Goal: Task Accomplishment & Management: Complete application form

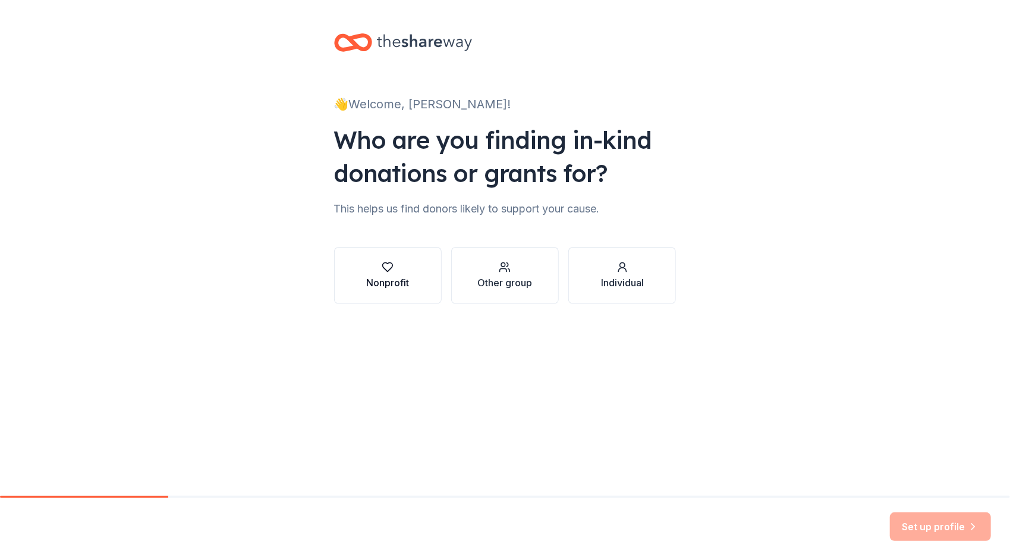
click at [400, 301] on button "Nonprofit" at bounding box center [388, 275] width 108 height 57
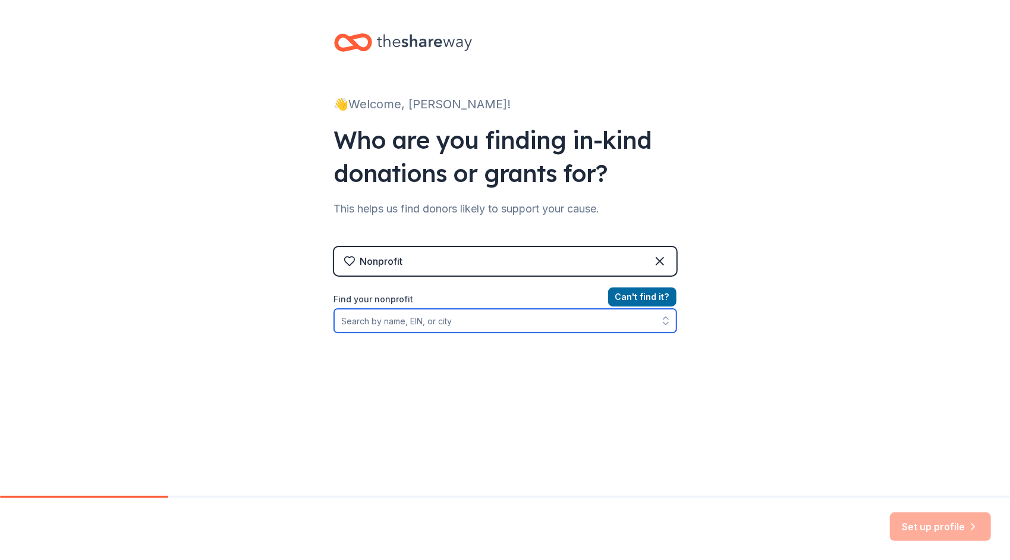
click at [426, 324] on input "Find your nonprofit" at bounding box center [505, 321] width 343 height 24
click at [663, 322] on icon "button" at bounding box center [665, 323] width 5 height 2
type input "BJ"
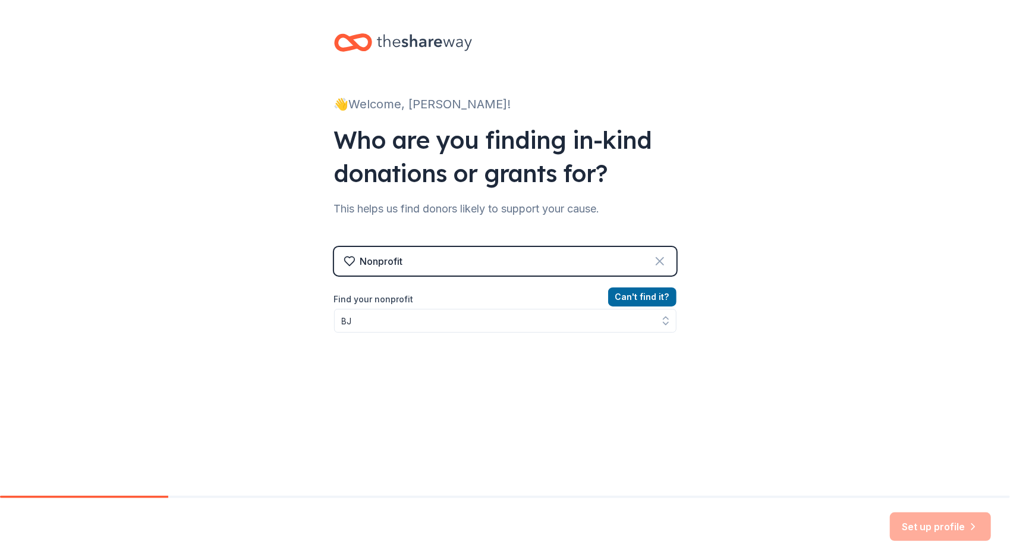
click at [656, 258] on icon at bounding box center [660, 261] width 14 height 14
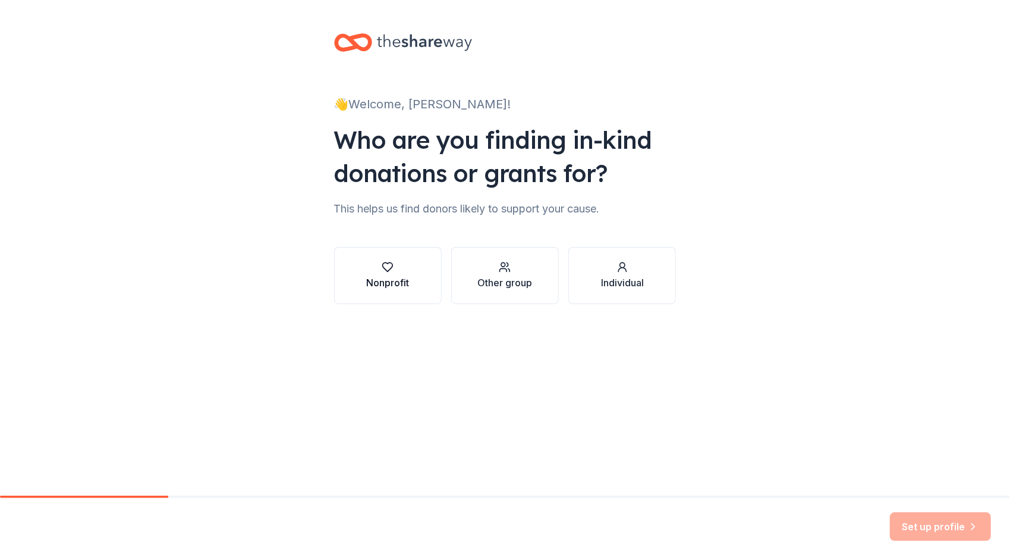
click at [388, 281] on div "Nonprofit" at bounding box center [387, 282] width 43 height 14
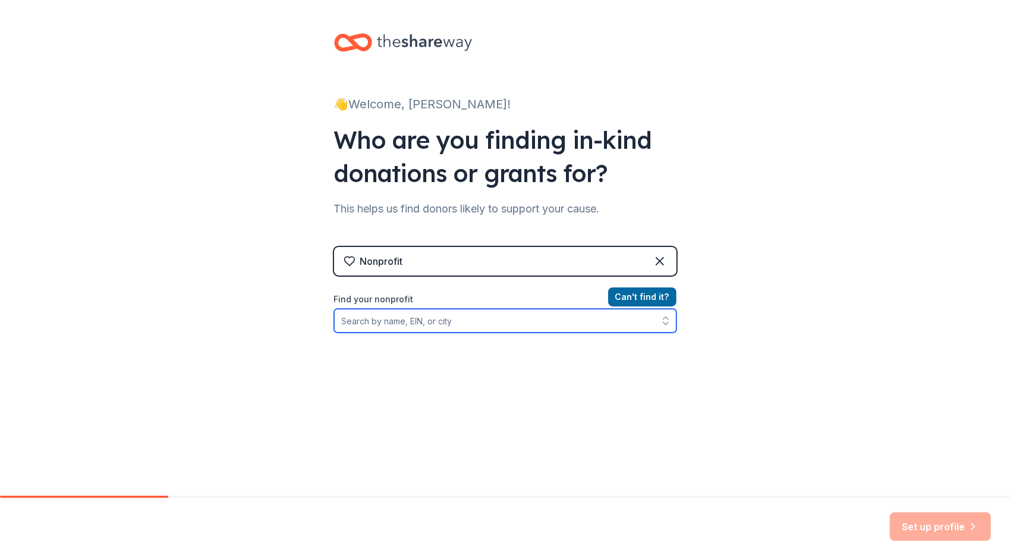
click at [425, 326] on input "Find your nonprofit" at bounding box center [505, 321] width 343 height 24
type input "Lighthouse Baptist"
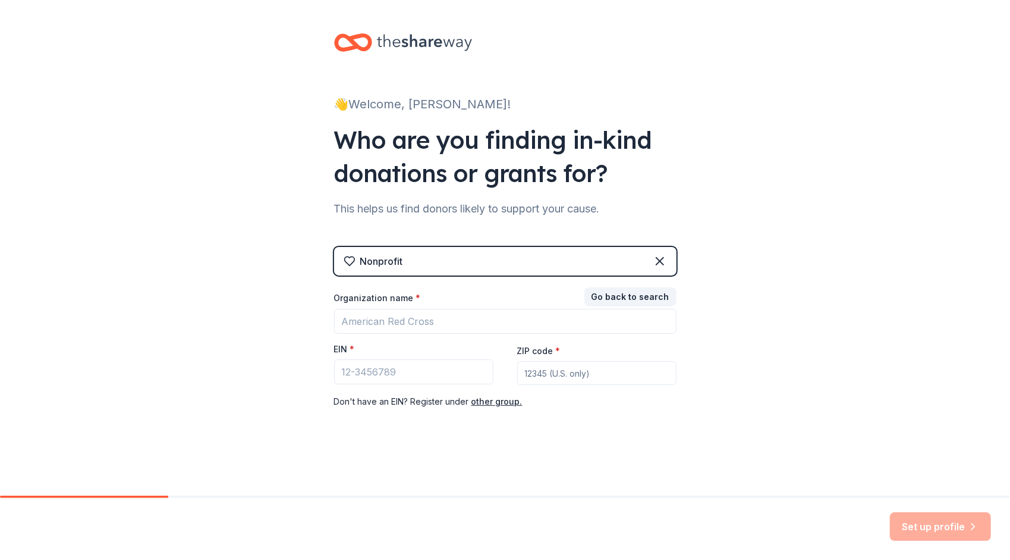
click at [738, 346] on div "👋 Welcome, Kim! Who are you finding in-kind donations or grants for? This helps…" at bounding box center [505, 244] width 1010 height 489
click at [583, 375] on input "ZIP code *" at bounding box center [596, 373] width 159 height 24
type input "37862"
click at [758, 345] on div "👋 Welcome, Kim! Who are you finding in-kind donations or grants for? This helps…" at bounding box center [505, 244] width 1010 height 489
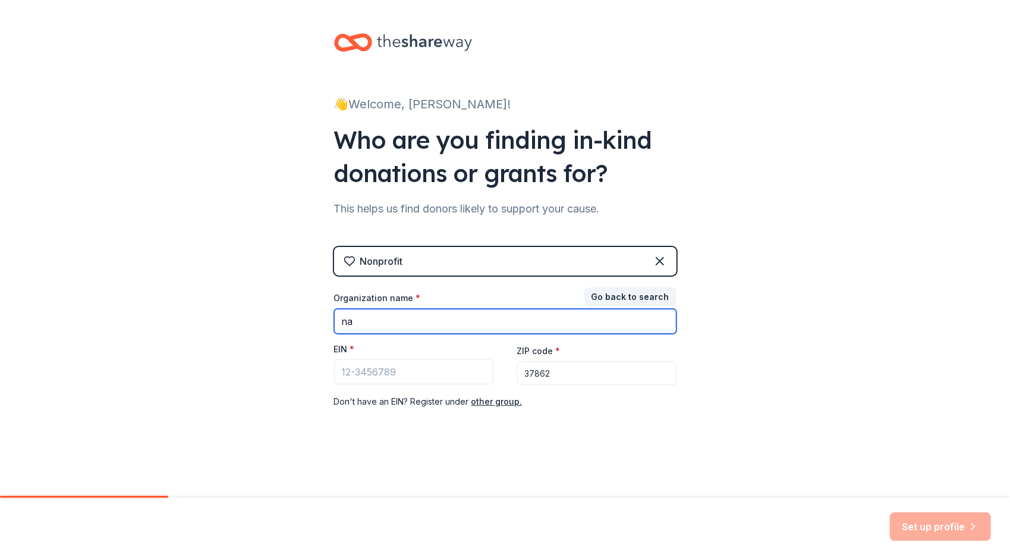
type input "n"
type input "Lighthouse Baptist Church"
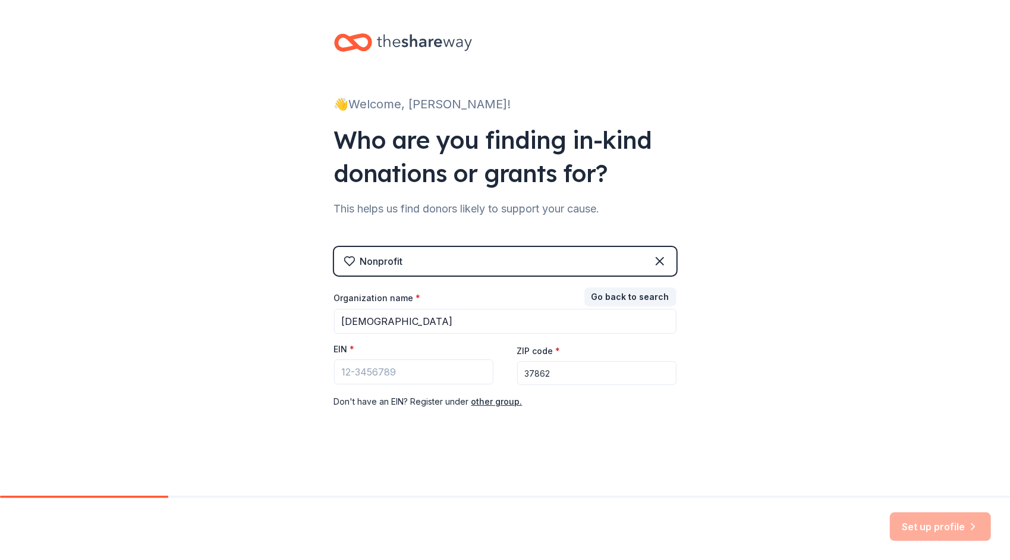
click at [560, 375] on input "37862" at bounding box center [596, 373] width 159 height 24
click at [751, 324] on div "👋 Welcome, Kim! Who are you finding in-kind donations or grants for? This helps…" at bounding box center [505, 244] width 1010 height 489
click at [574, 366] on input "37876" at bounding box center [596, 373] width 159 height 24
type input "37862"
click at [400, 370] on input "EIN *" at bounding box center [413, 371] width 159 height 25
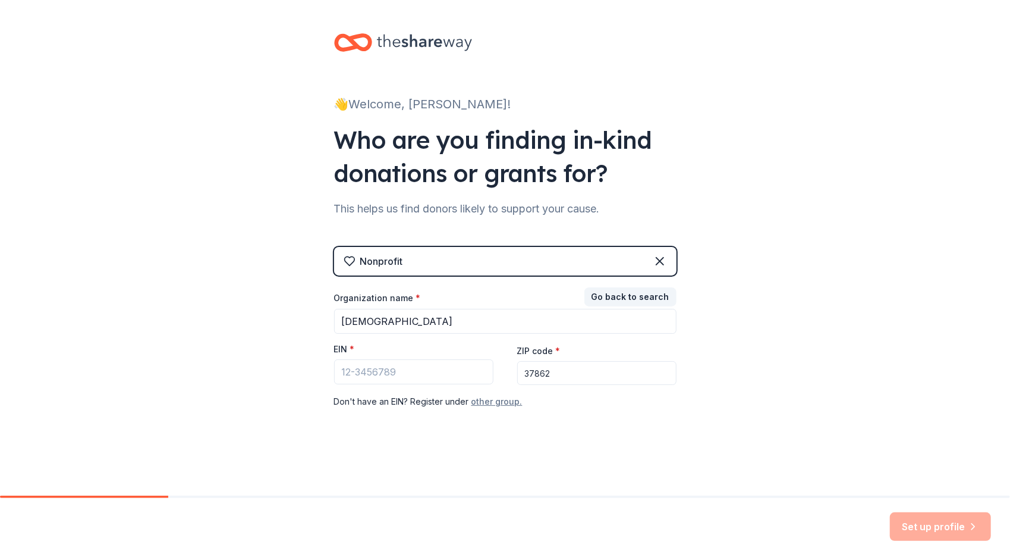
click at [498, 402] on button "other group." at bounding box center [497, 401] width 51 height 14
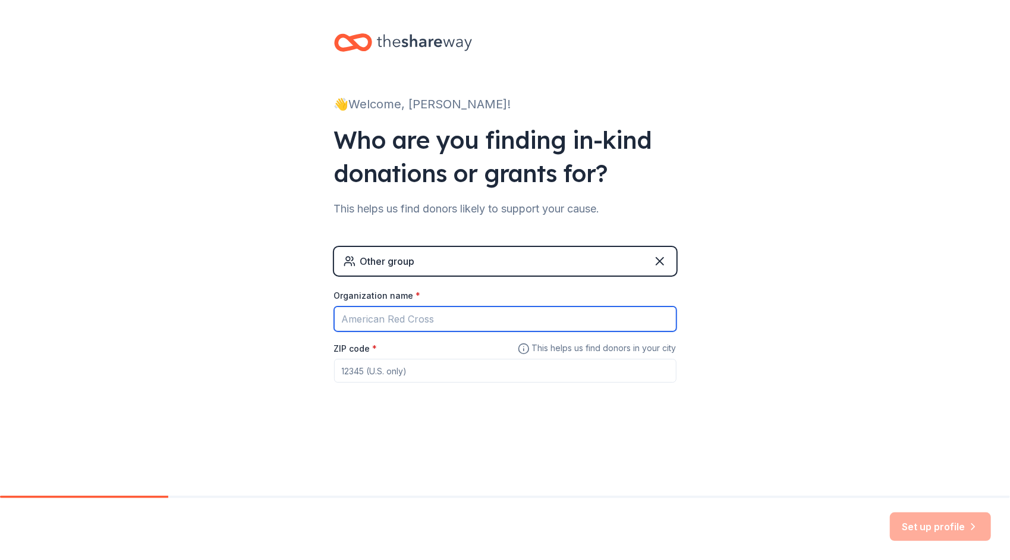
click at [450, 316] on input "Organization name *" at bounding box center [505, 318] width 343 height 25
type input "Lighthouse Baptist"
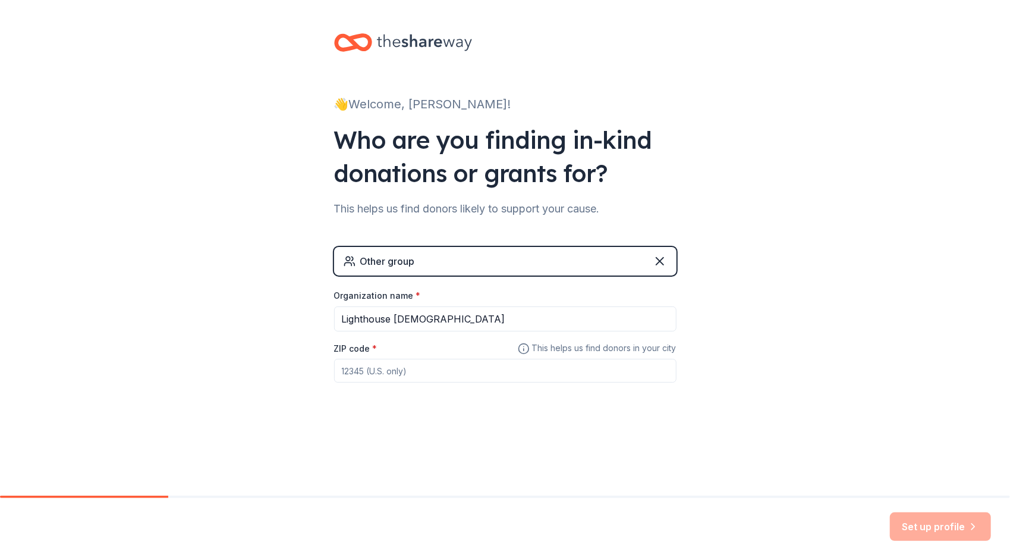
click at [416, 371] on input "ZIP code *" at bounding box center [505, 371] width 343 height 24
type input "37862"
click at [819, 383] on div "👋 Welcome, Kim! Who are you finding in-kind donations or grants for? This helps…" at bounding box center [505, 231] width 1010 height 463
click at [511, 263] on div "Other group" at bounding box center [505, 261] width 343 height 29
click at [660, 258] on icon at bounding box center [660, 261] width 14 height 14
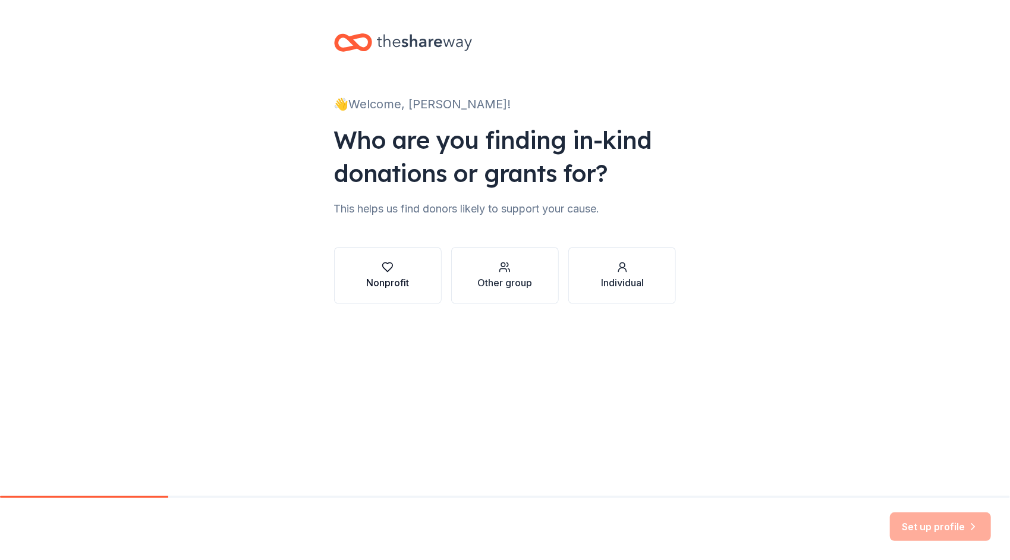
click at [388, 280] on div "Nonprofit" at bounding box center [387, 282] width 43 height 14
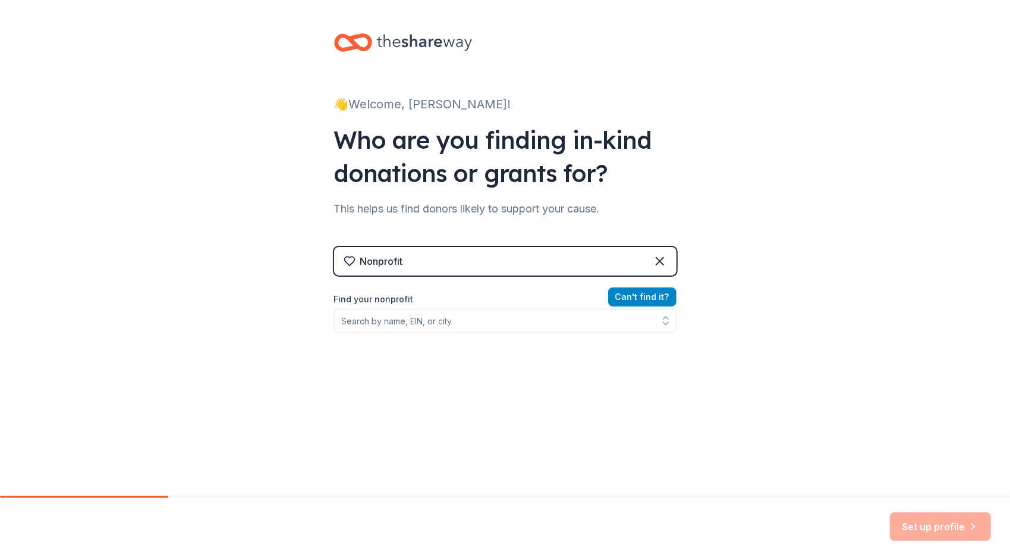
click at [627, 300] on button "Can ' t find it?" at bounding box center [642, 296] width 68 height 19
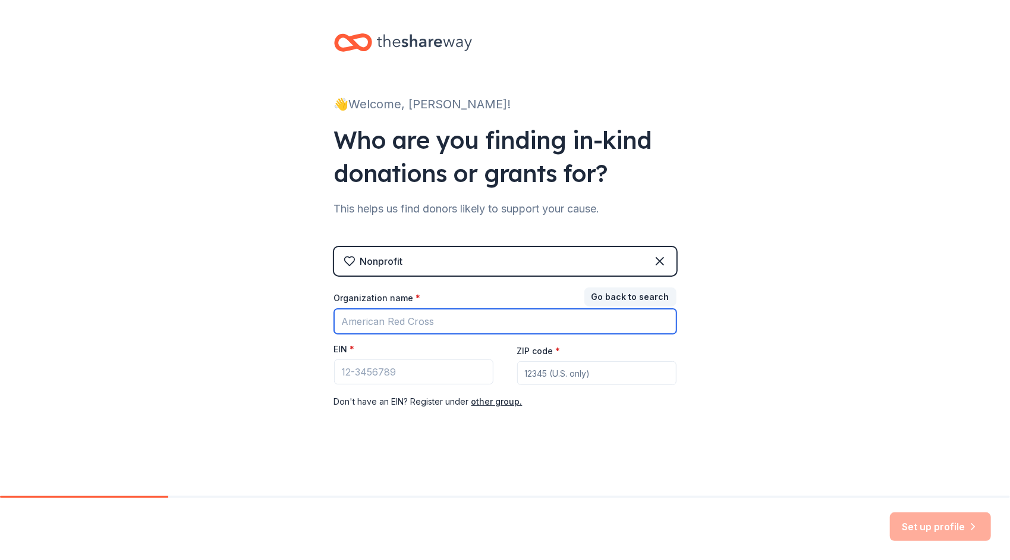
click at [439, 318] on input "Organization name *" at bounding box center [505, 321] width 343 height 25
type input "Lighthouse Baptist"
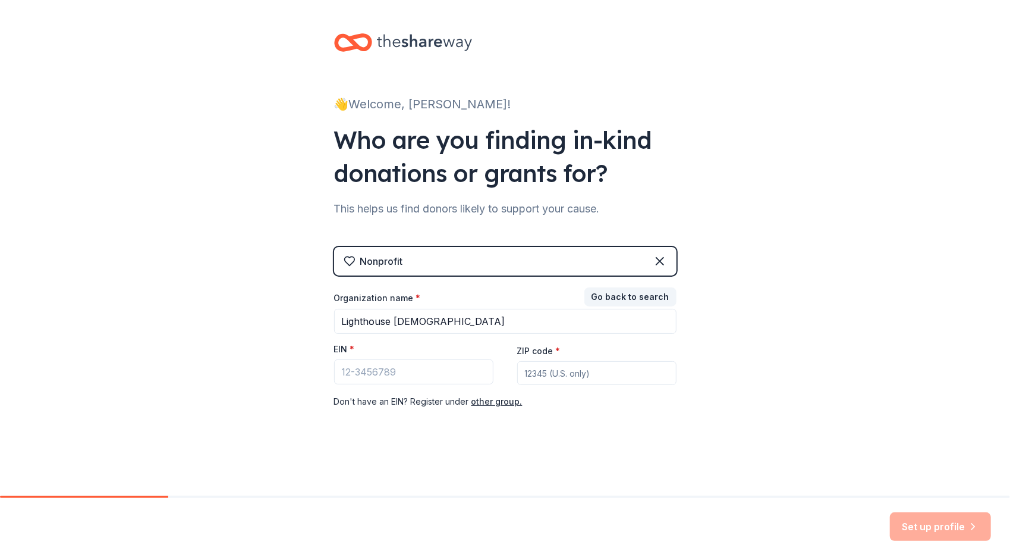
type input "37862"
click at [359, 372] on input "EIN *" at bounding box center [413, 371] width 159 height 25
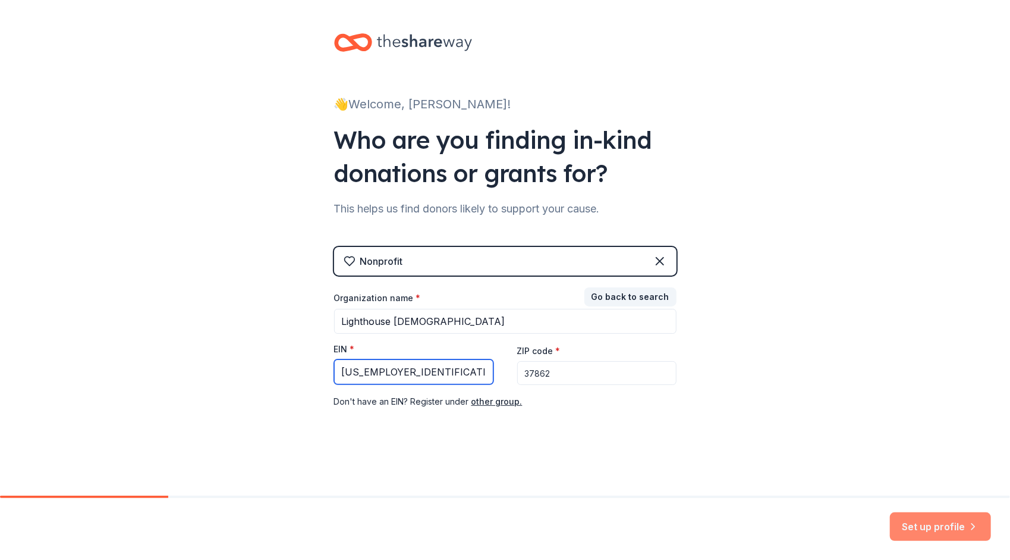
type input "83-3597696"
click at [941, 522] on button "Set up profile" at bounding box center [940, 526] width 101 height 29
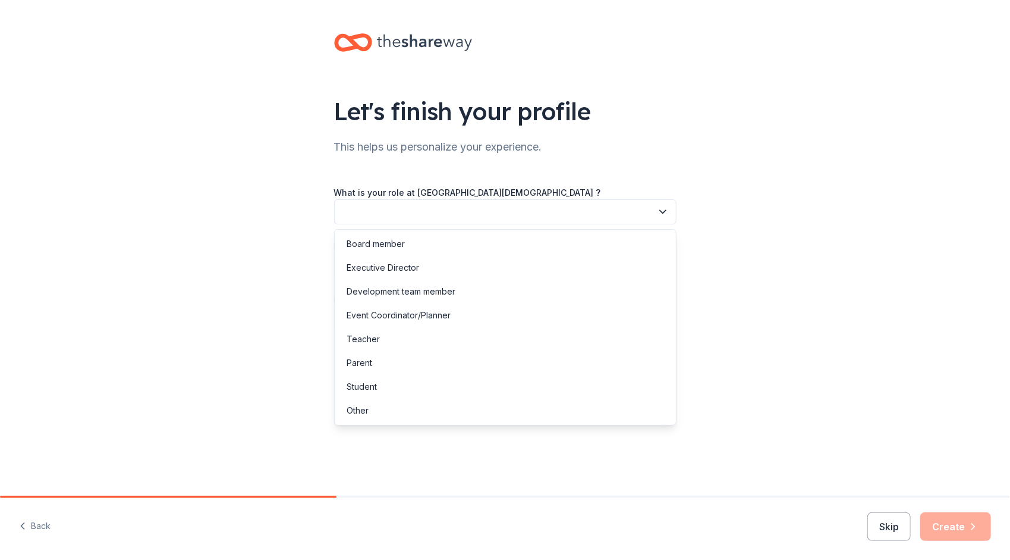
click at [607, 207] on button "button" at bounding box center [505, 211] width 343 height 25
click at [536, 318] on div "Event Coordinator/Planner" at bounding box center [505, 315] width 337 height 24
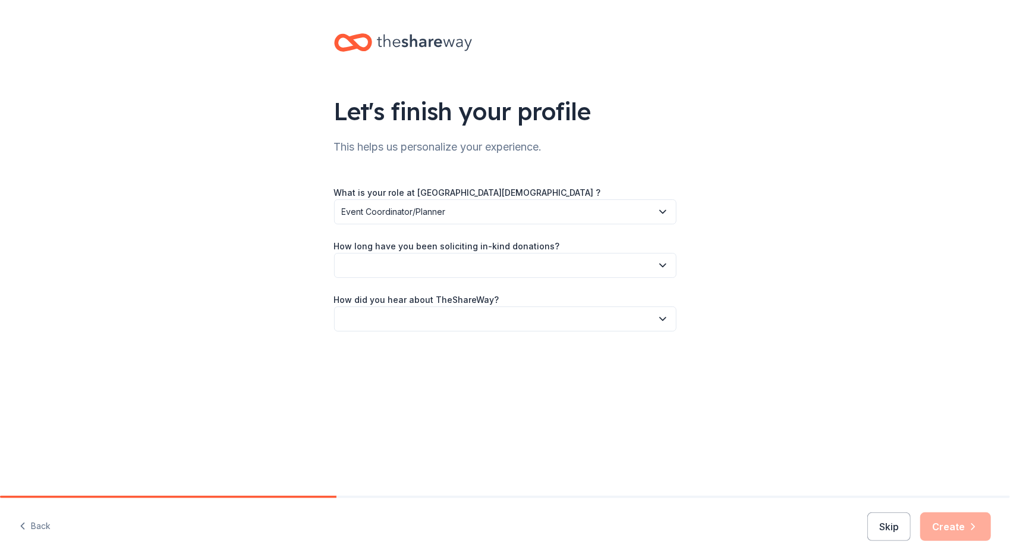
click at [534, 268] on button "button" at bounding box center [505, 265] width 343 height 25
click at [385, 341] on div "2 to 5 years" at bounding box center [370, 345] width 46 height 14
click at [419, 322] on button "button" at bounding box center [505, 318] width 343 height 25
click at [416, 377] on div "Online search" at bounding box center [505, 375] width 337 height 24
click at [953, 526] on button "Create" at bounding box center [956, 526] width 71 height 29
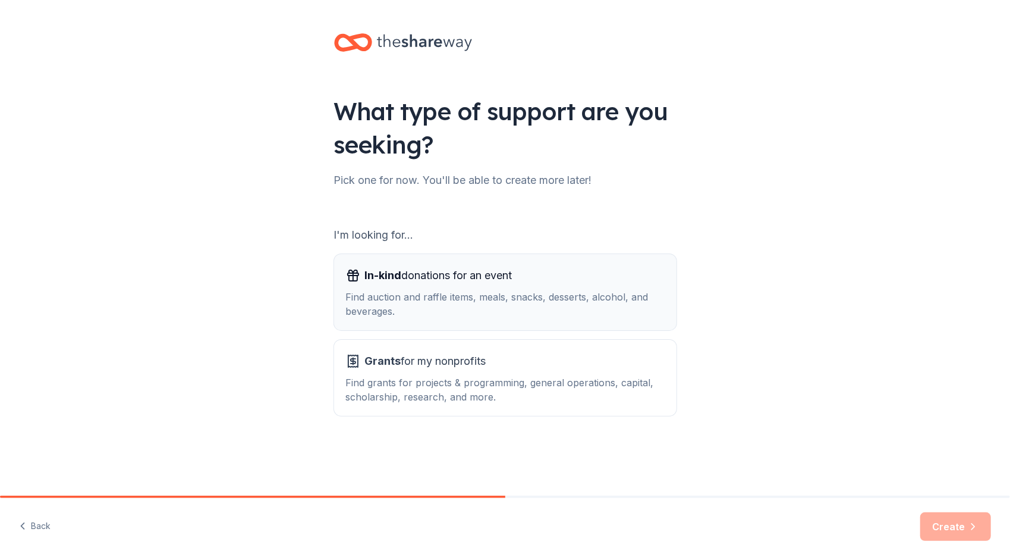
click at [560, 294] on div "Find auction and raffle items, meals, snacks, desserts, alcohol, and beverages." at bounding box center [505, 304] width 319 height 29
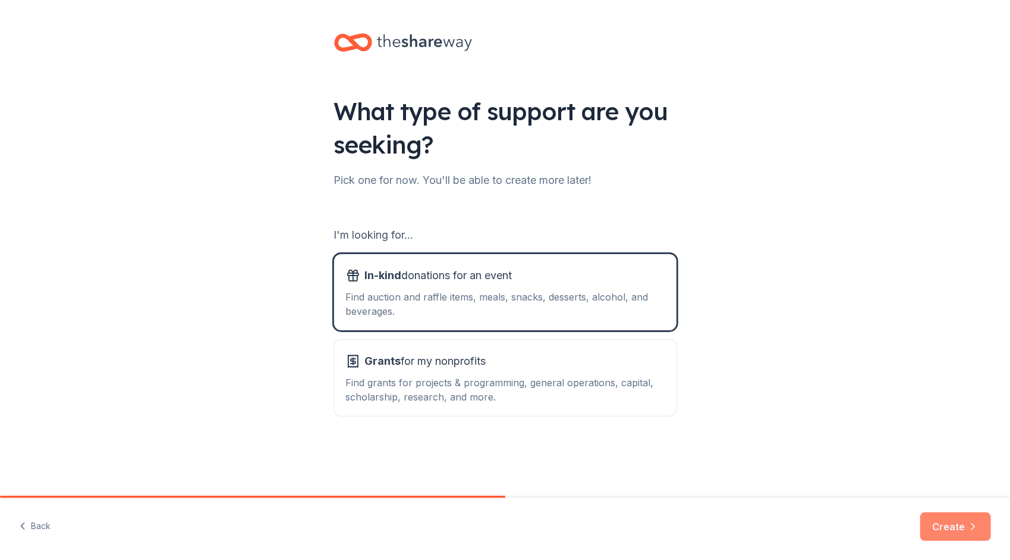
click at [955, 522] on button "Create" at bounding box center [956, 526] width 71 height 29
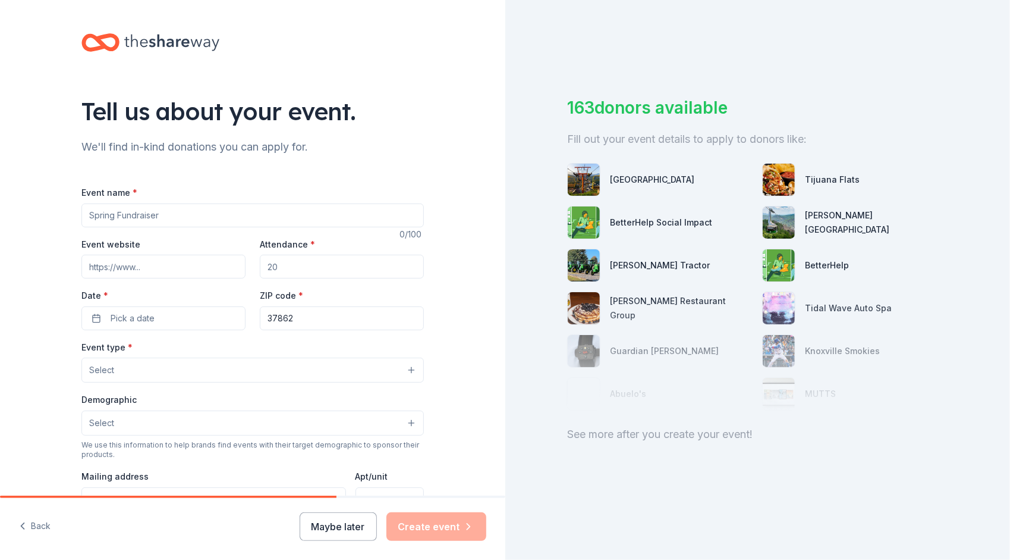
click at [260, 211] on input "Event name *" at bounding box center [252, 215] width 343 height 24
click at [211, 269] on input "Event website" at bounding box center [163, 267] width 164 height 24
click at [162, 215] on input "Christmas Fund" at bounding box center [252, 215] width 343 height 24
type input "C"
type input "N"
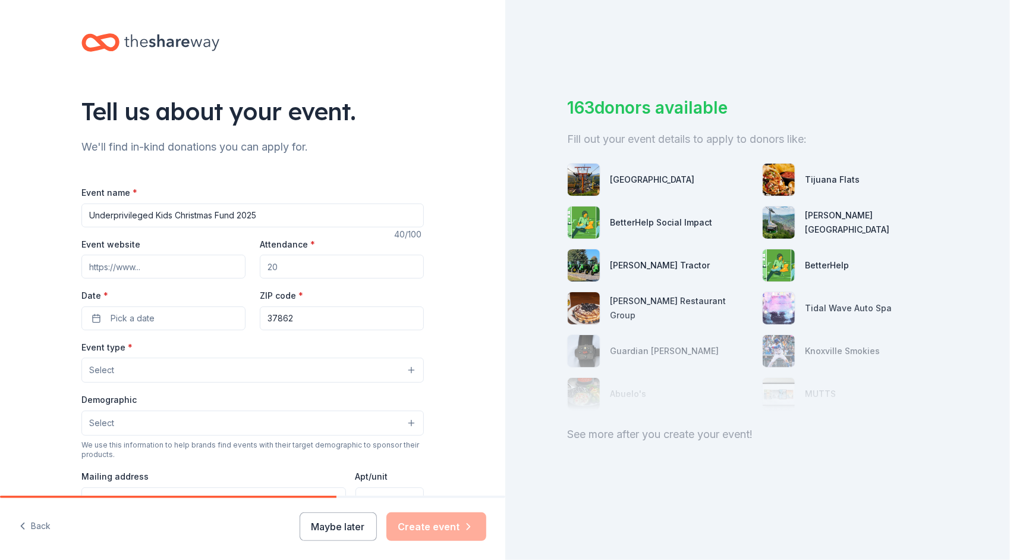
type input "Underprivileged Kids Christmas Fund 2025"
click at [198, 262] on input "Event website" at bounding box center [163, 267] width 164 height 24
paste input "https://www.facebook.com/LighthouseBaptistChurchofSevierville/"
type input "https://www.facebook.com/LighthouseBaptistChurchofSevierville/"
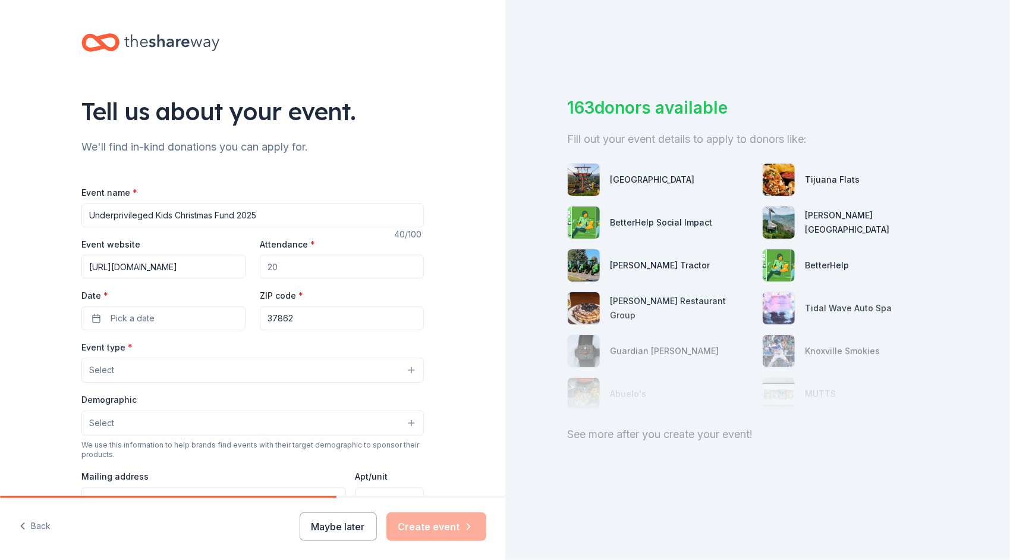
click at [310, 243] on span "*" at bounding box center [312, 244] width 5 height 10
click at [307, 255] on input "Attendance *" at bounding box center [342, 267] width 164 height 24
type input "75"
click at [194, 318] on button "Pick a date" at bounding box center [163, 318] width 164 height 24
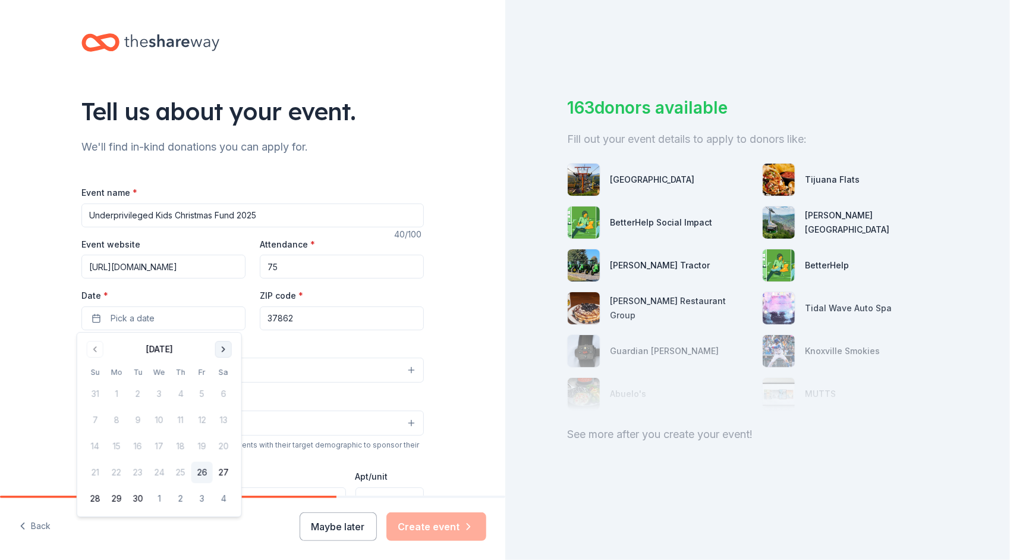
click at [223, 347] on button "Go to next month" at bounding box center [223, 349] width 17 height 17
click at [222, 349] on button "Go to next month" at bounding box center [223, 349] width 17 height 17
click at [94, 349] on button "Go to previous month" at bounding box center [95, 349] width 17 height 17
click at [219, 350] on button "Go to next month" at bounding box center [223, 349] width 17 height 17
click at [115, 417] on button "3" at bounding box center [116, 419] width 21 height 21
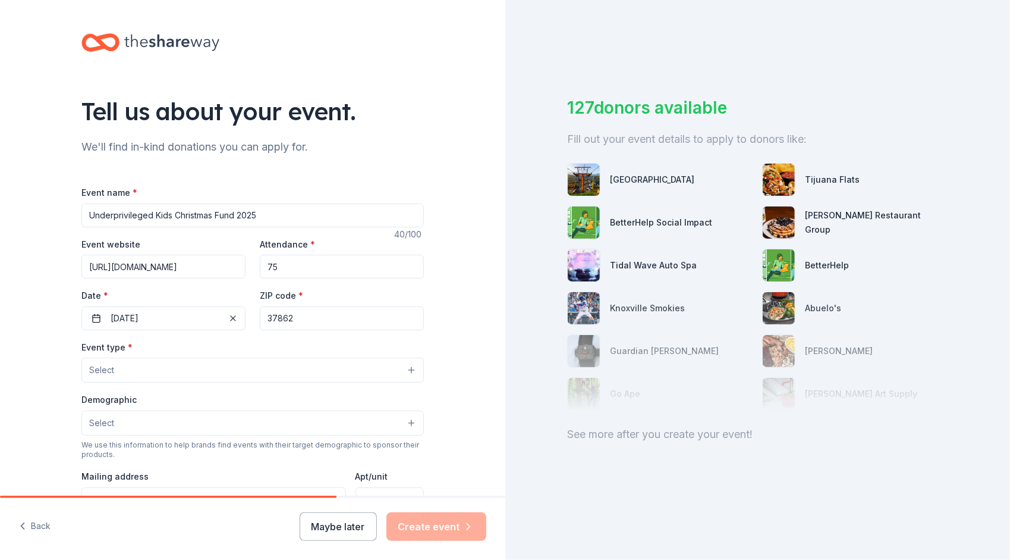
click at [21, 435] on div "Tell us about your event. We'll find in-kind donations you can apply for. Event…" at bounding box center [253, 396] width 506 height 792
click at [155, 371] on button "Select" at bounding box center [252, 369] width 343 height 25
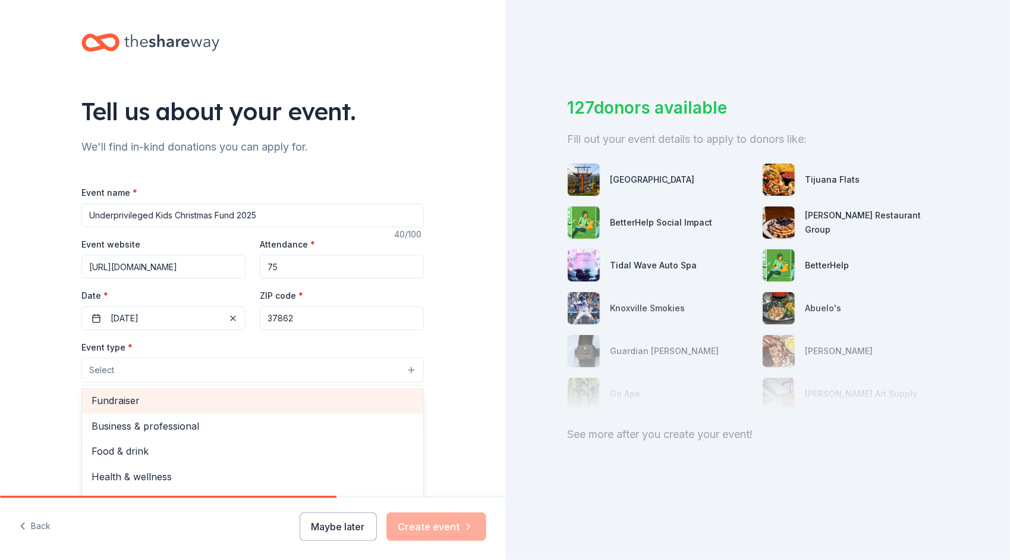
click at [150, 398] on span "Fundraiser" at bounding box center [253, 400] width 322 height 15
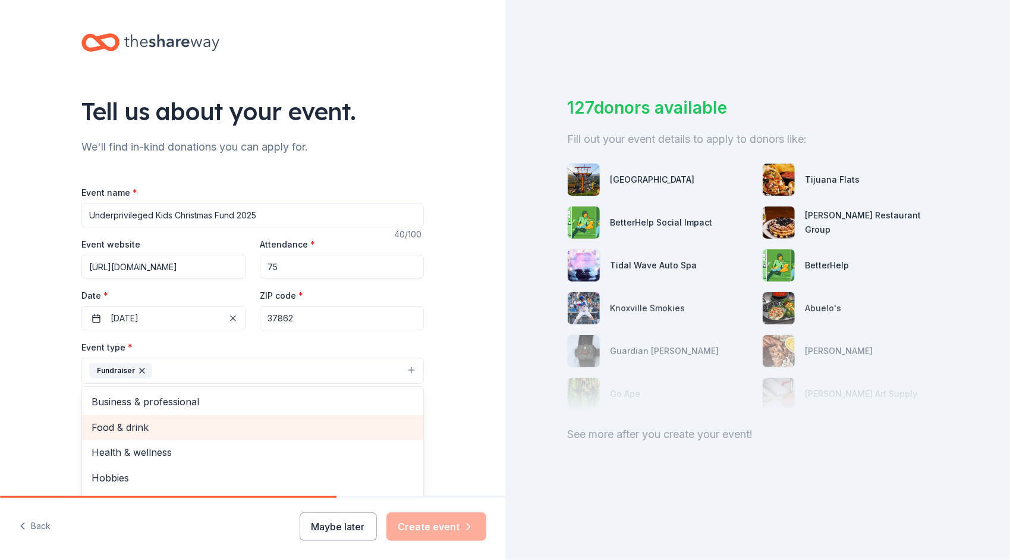
click at [144, 428] on span "Food & drink" at bounding box center [253, 426] width 322 height 15
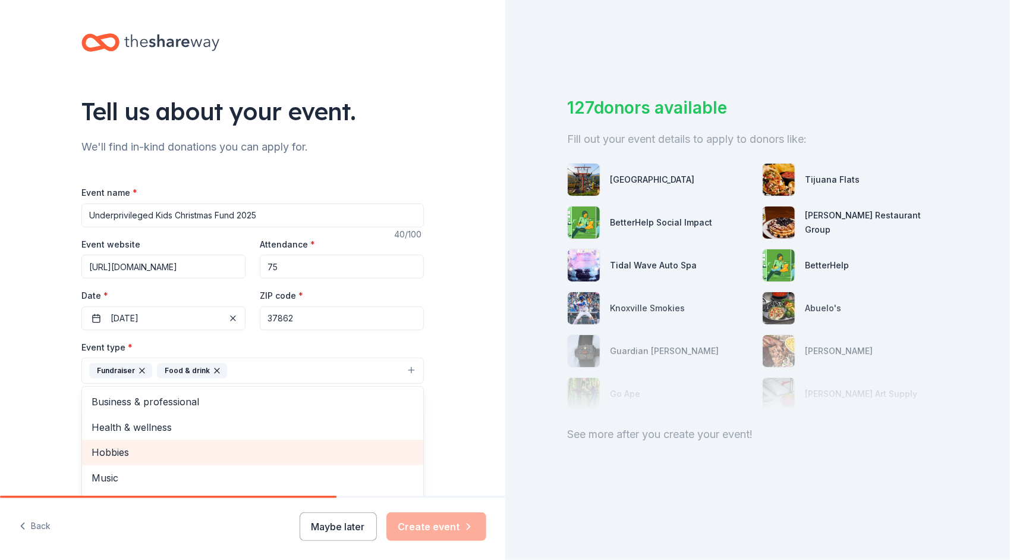
click at [146, 450] on span "Hobbies" at bounding box center [253, 451] width 322 height 15
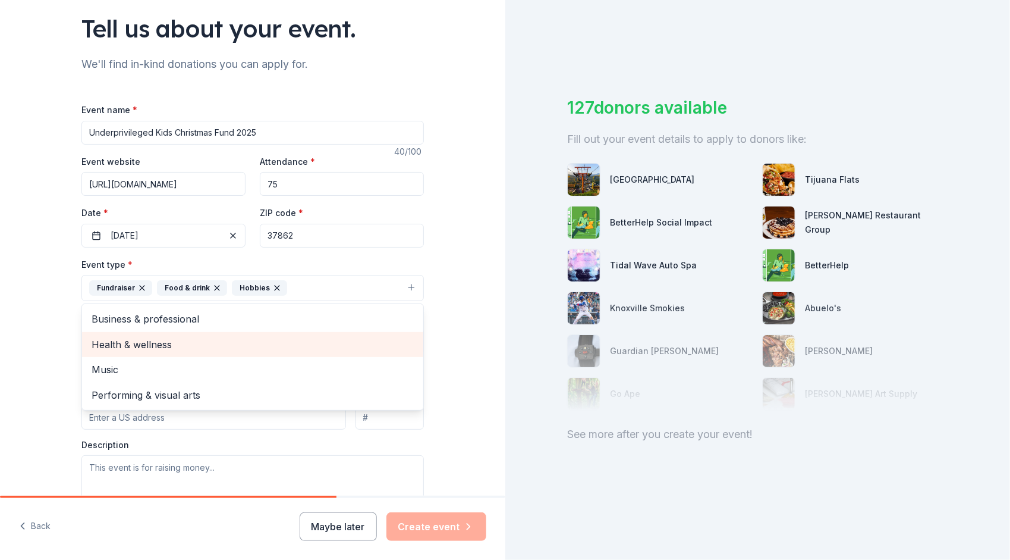
scroll to position [80, 0]
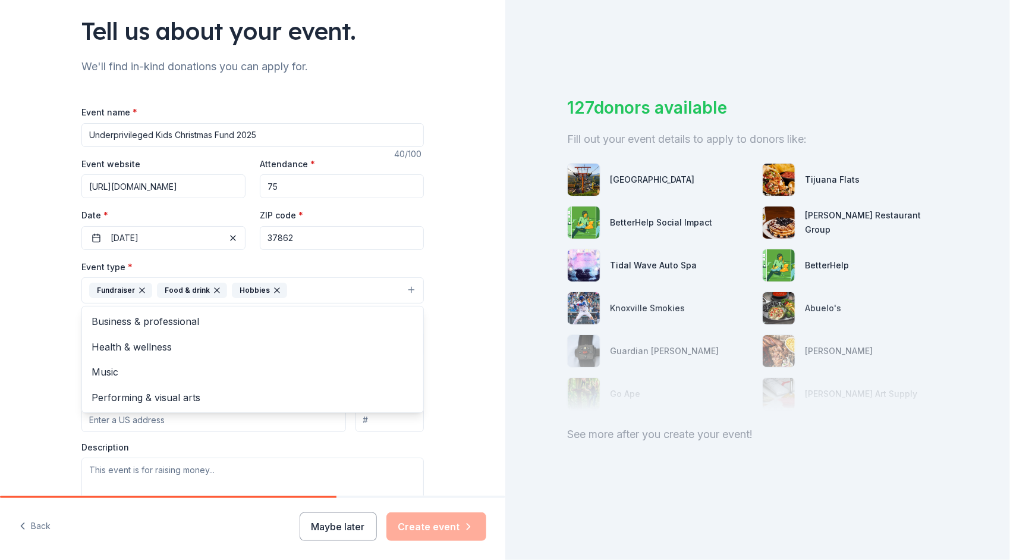
click at [188, 231] on div "Event name * Underprivileged Kids Christmas Fund 2025 40 /100 Event website htt…" at bounding box center [252, 380] width 343 height 551
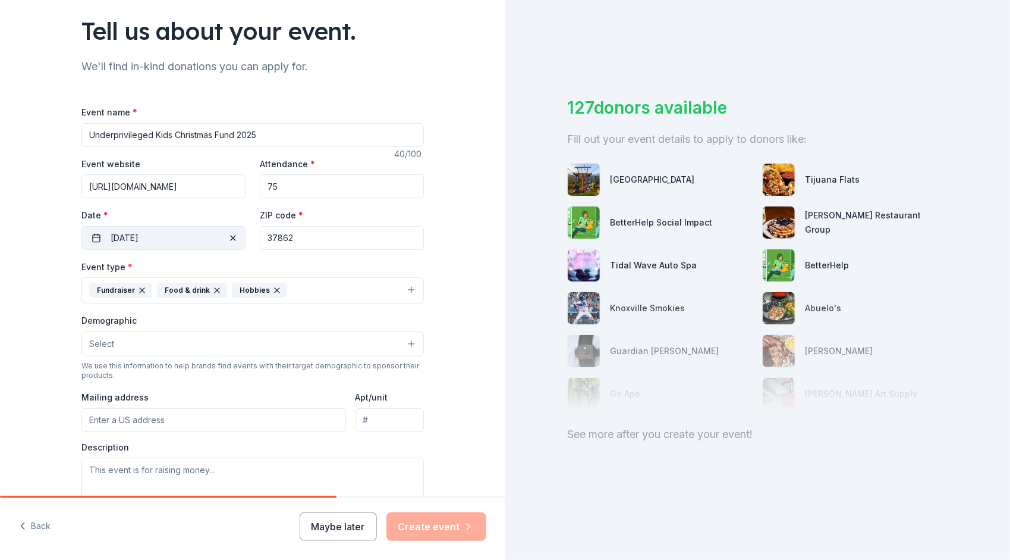
click at [171, 232] on button "11/03/2025" at bounding box center [163, 238] width 164 height 24
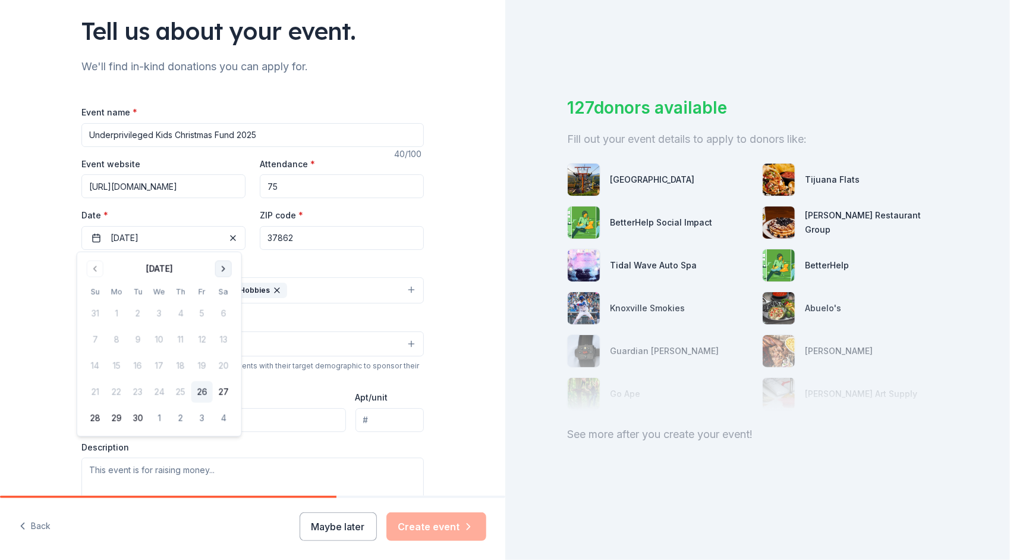
click at [224, 271] on button "Go to next month" at bounding box center [223, 268] width 17 height 17
click at [223, 269] on button "Go to next month" at bounding box center [223, 268] width 17 height 17
click at [205, 416] on button "28" at bounding box center [201, 417] width 21 height 21
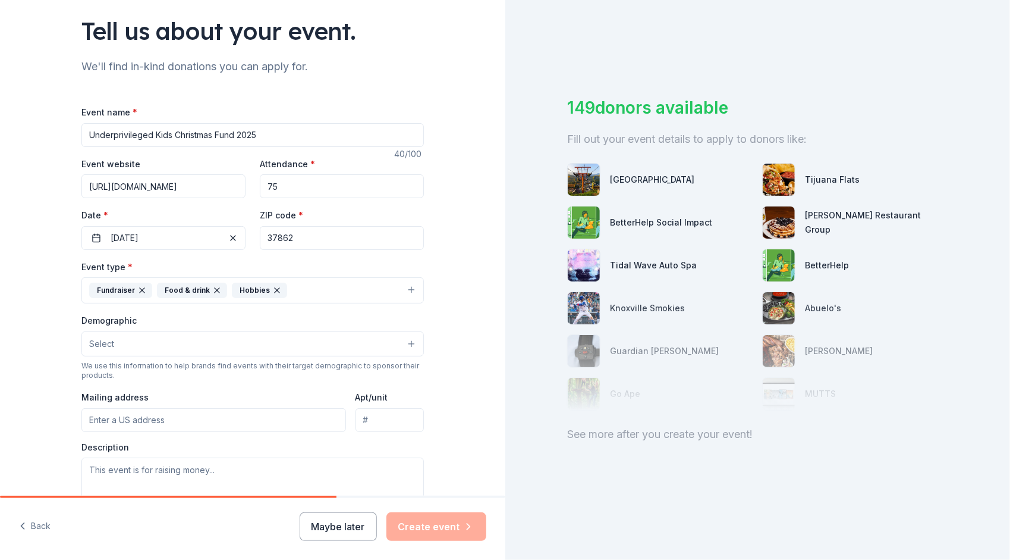
click at [45, 366] on div "Tell us about your event. We'll find in-kind donations you can apply for. Event…" at bounding box center [253, 316] width 506 height 793
click at [206, 338] on button "Select" at bounding box center [252, 343] width 343 height 25
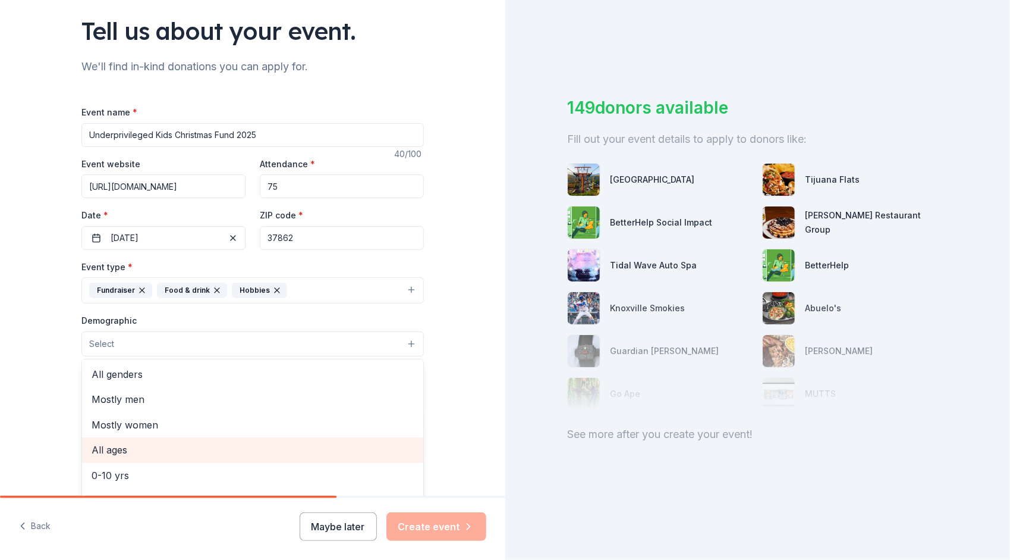
click at [155, 446] on span "All ages" at bounding box center [253, 449] width 322 height 15
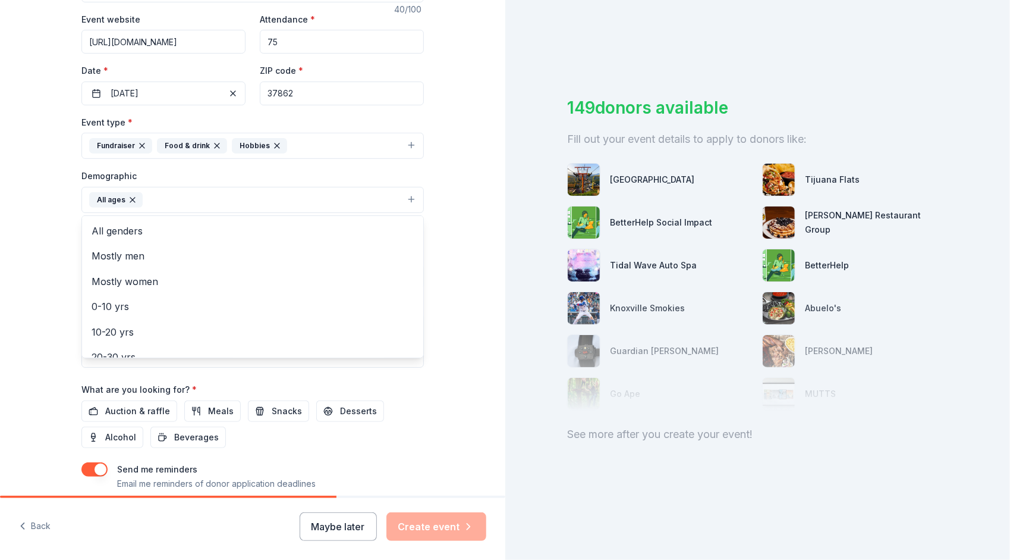
scroll to position [227, 0]
click at [19, 413] on div "Tell us about your event. We'll find in-kind donations you can apply for. Event…" at bounding box center [253, 170] width 506 height 794
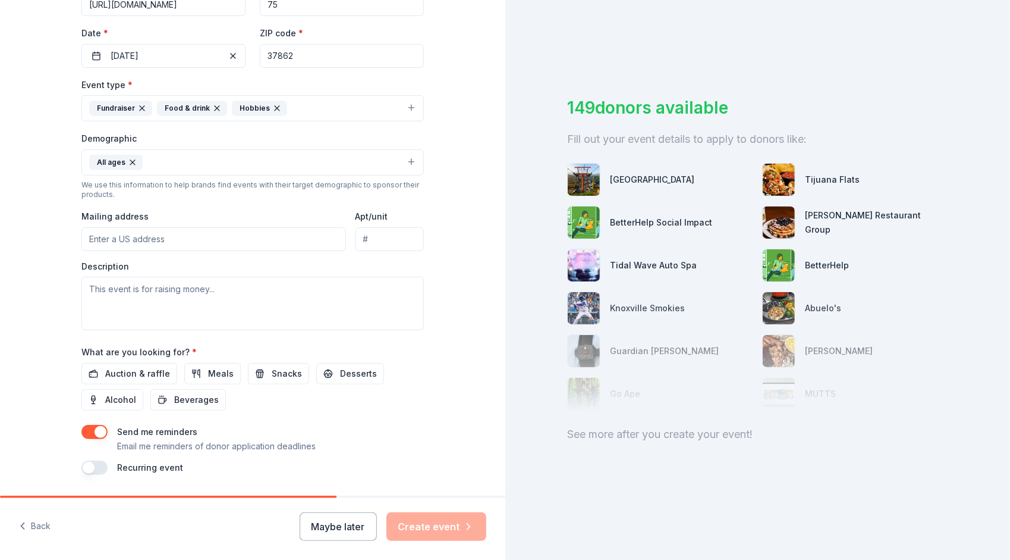
scroll to position [258, 0]
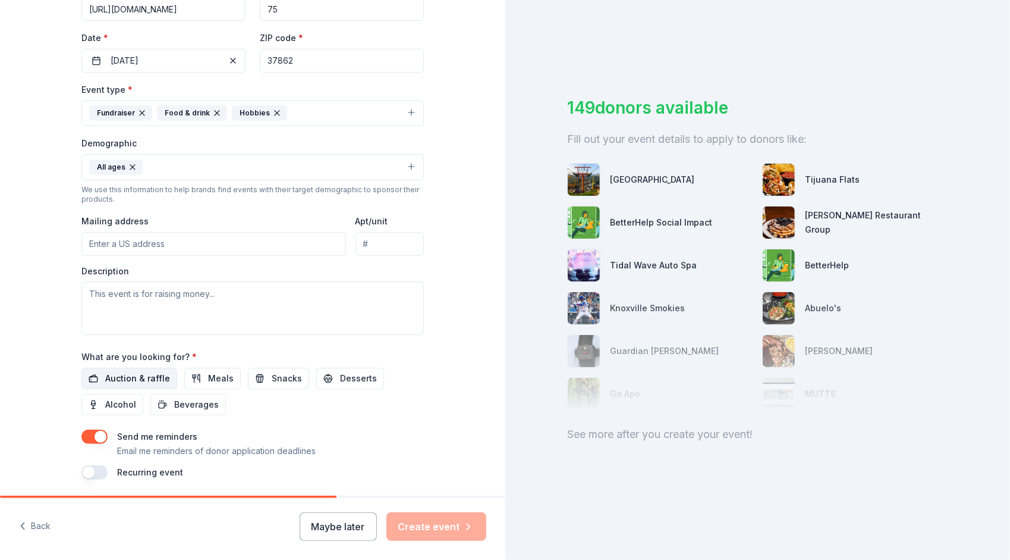
click at [105, 375] on span "Auction & raffle" at bounding box center [137, 378] width 65 height 14
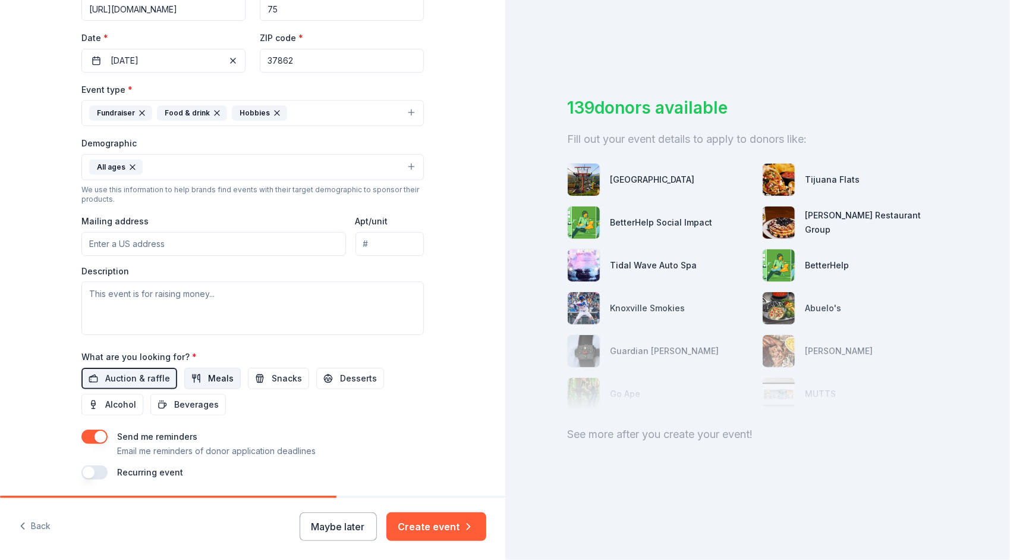
click at [194, 373] on button "Meals" at bounding box center [212, 378] width 56 height 21
click at [278, 373] on span "Snacks" at bounding box center [287, 378] width 30 height 14
click at [340, 375] on span "Desserts" at bounding box center [358, 378] width 37 height 14
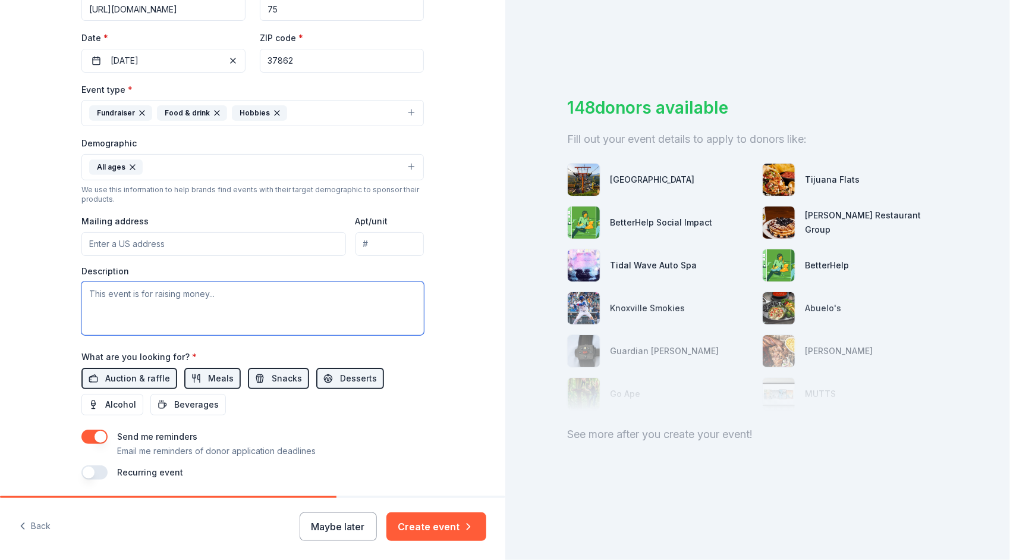
click at [150, 289] on textarea at bounding box center [252, 308] width 343 height 54
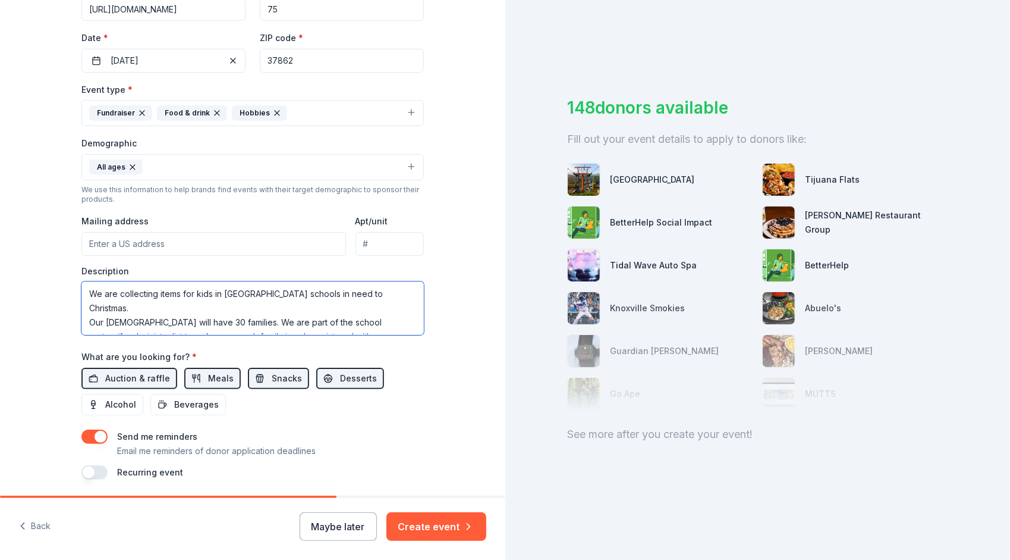
scroll to position [7, 0]
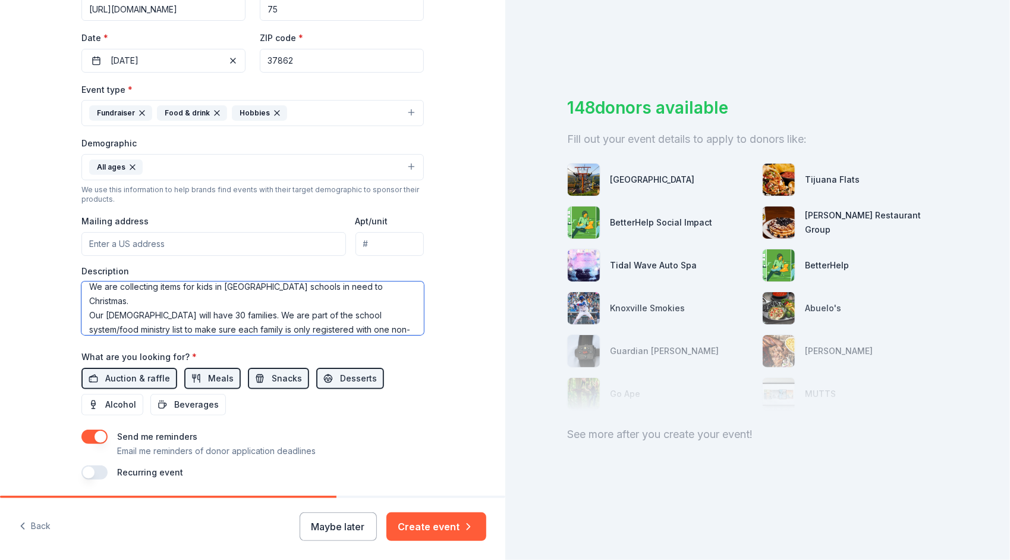
type textarea "We are collecting items for kids in Sevier County schools in need to Christmas.…"
click at [159, 240] on input "Mailing address" at bounding box center [213, 244] width 265 height 24
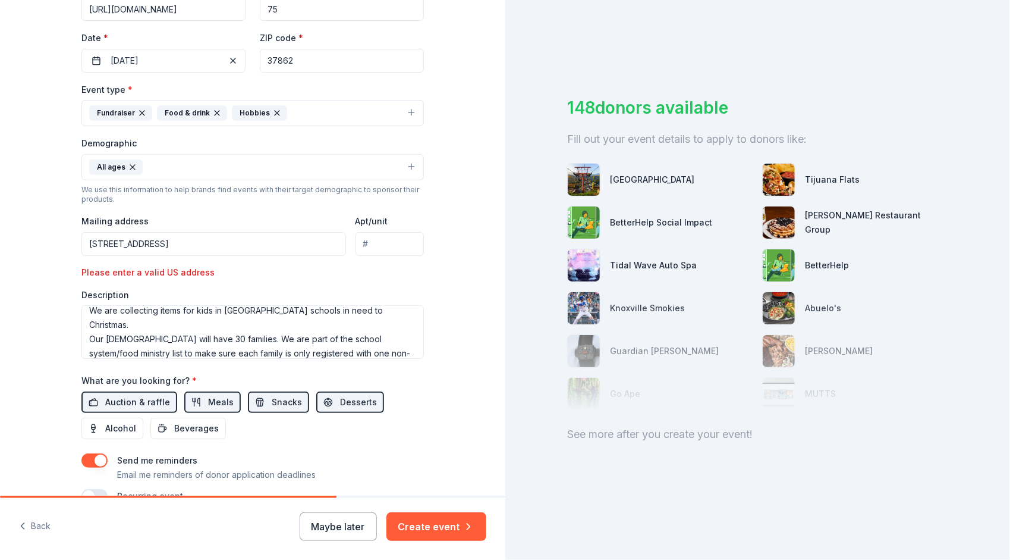
scroll to position [319, 0]
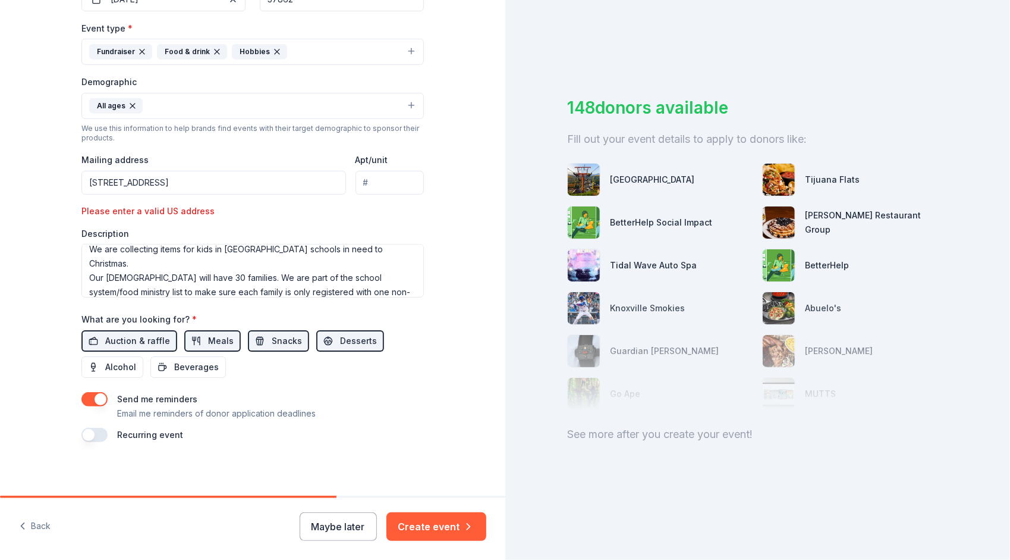
click at [248, 178] on input "PO BOX 4576 Sevierville, TN 37864" at bounding box center [213, 183] width 265 height 24
type input "PO BOX 4576 Sevierville, TN 37864"
click at [164, 290] on textarea "We are collecting items for kids in Sevier County schools in need to Christmas.…" at bounding box center [252, 271] width 343 height 54
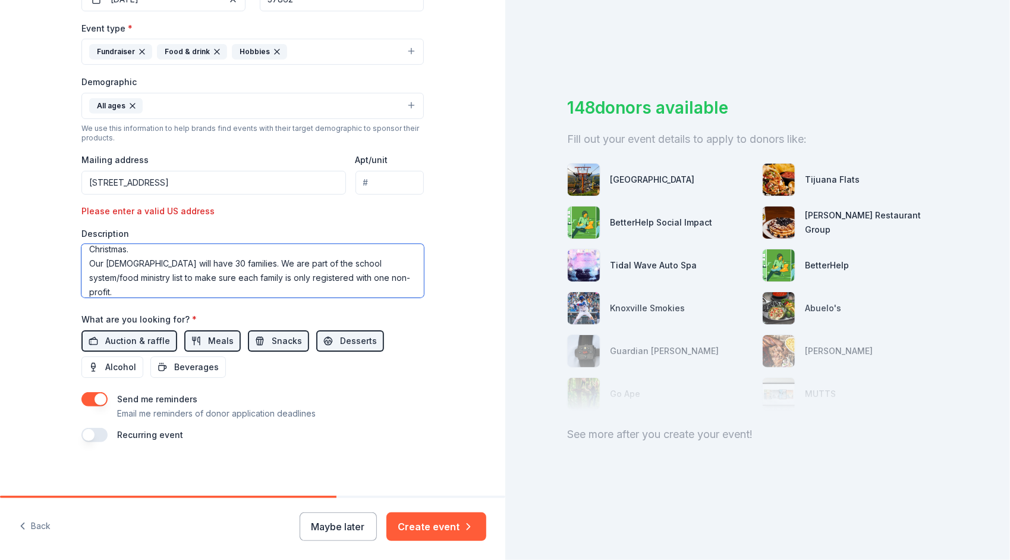
click at [391, 290] on textarea "We are collecting items for kids in Sevier County schools in need to Christmas.…" at bounding box center [252, 271] width 343 height 54
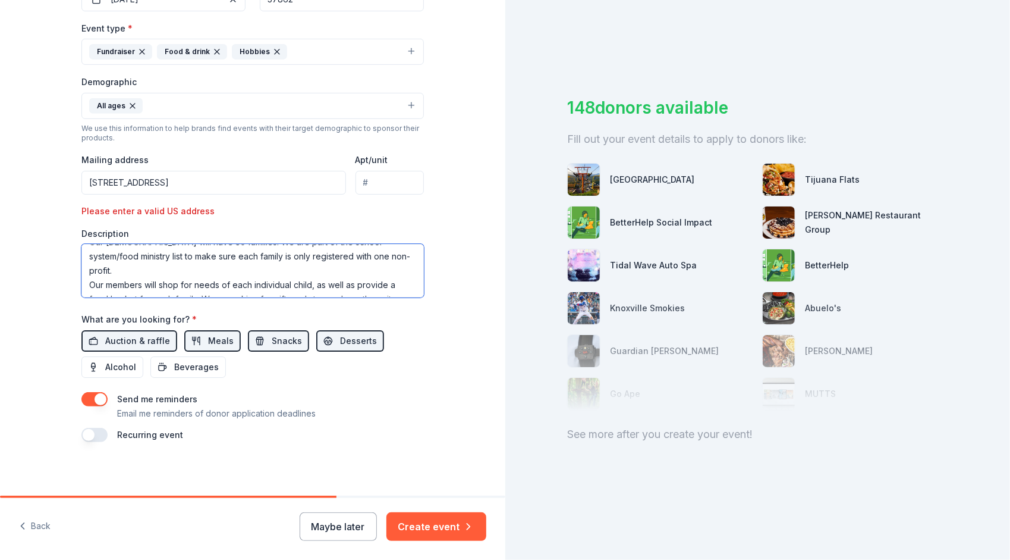
click at [121, 282] on textarea "We are collecting items for kids in Sevier County schools in need to Christmas.…" at bounding box center [252, 271] width 343 height 54
click at [304, 268] on textarea "We are collecting items for kids in Sevier County schools in need to Christmas.…" at bounding box center [252, 271] width 343 height 54
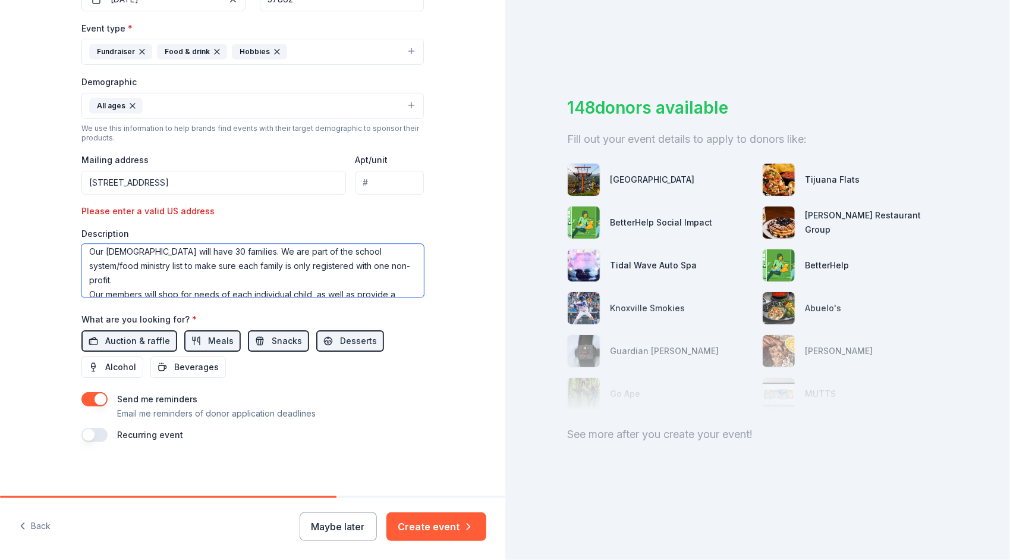
type textarea "We are collecting items for kids in Sevier County schools in need to Christmas.…"
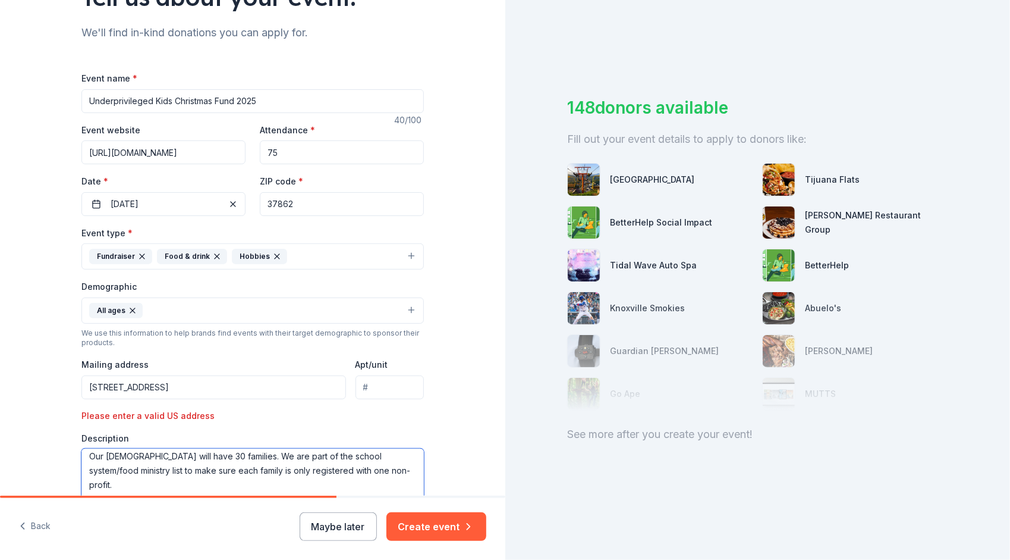
scroll to position [319, 0]
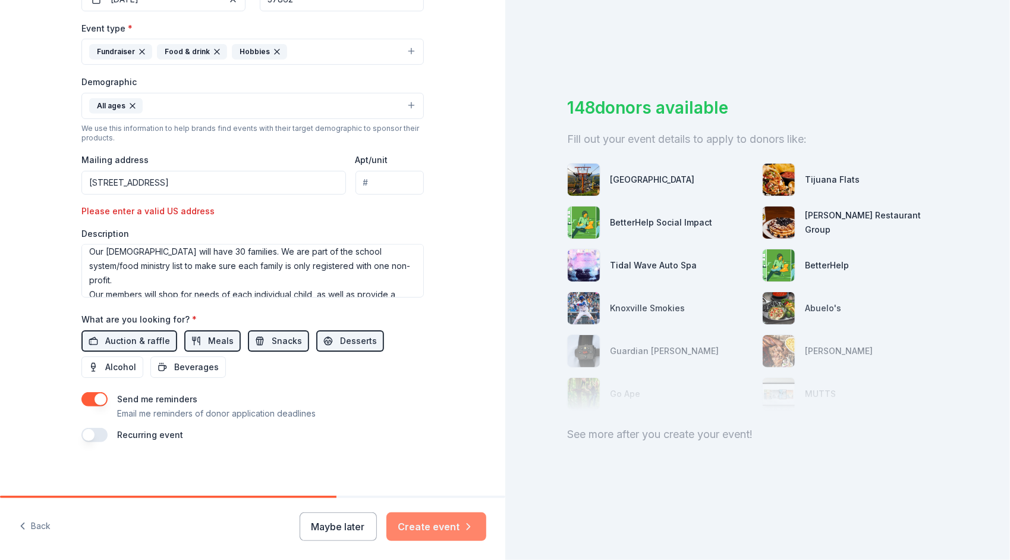
click at [430, 522] on button "Create event" at bounding box center [437, 526] width 100 height 29
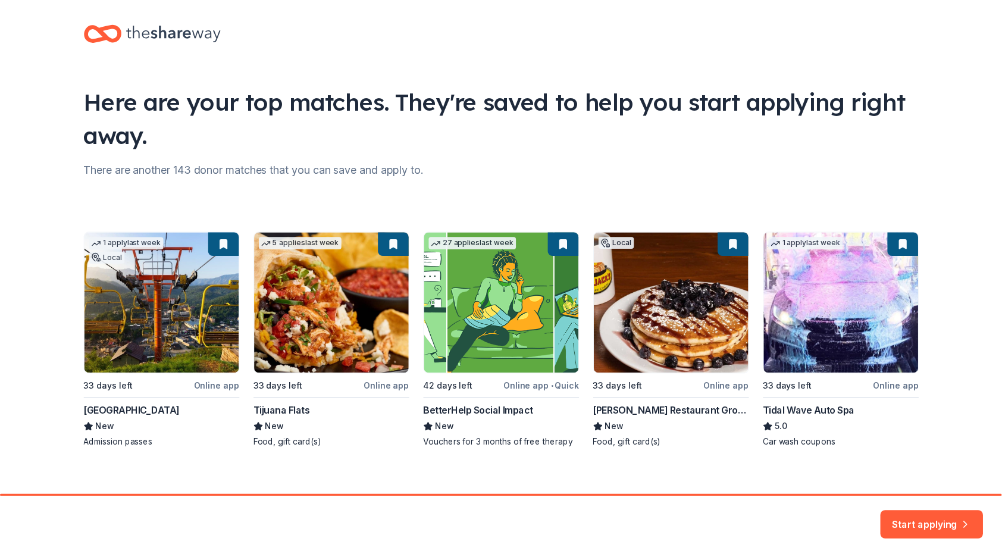
scroll to position [21, 0]
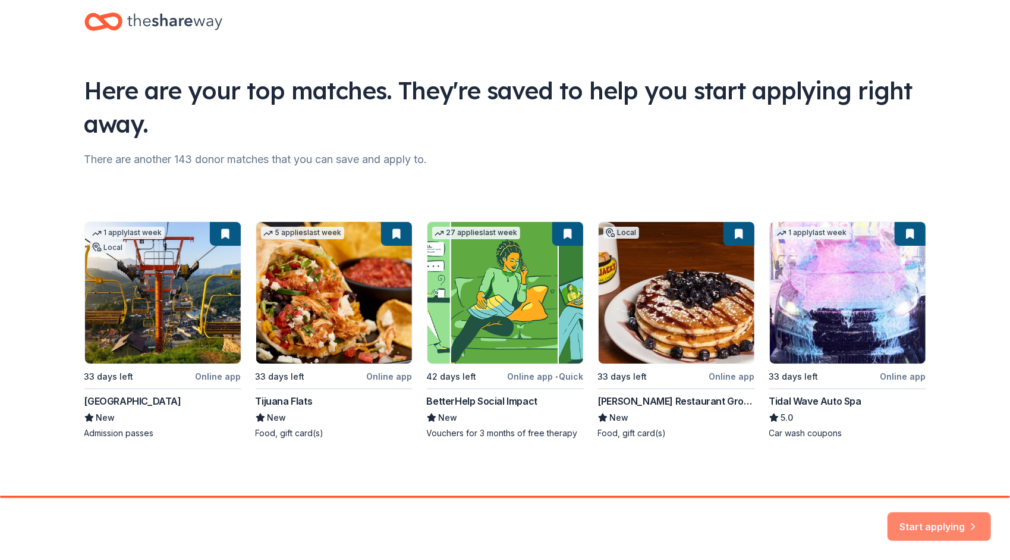
click at [956, 523] on button "Start applying" at bounding box center [939, 519] width 103 height 29
click at [956, 523] on div "Start applying" at bounding box center [939, 526] width 103 height 29
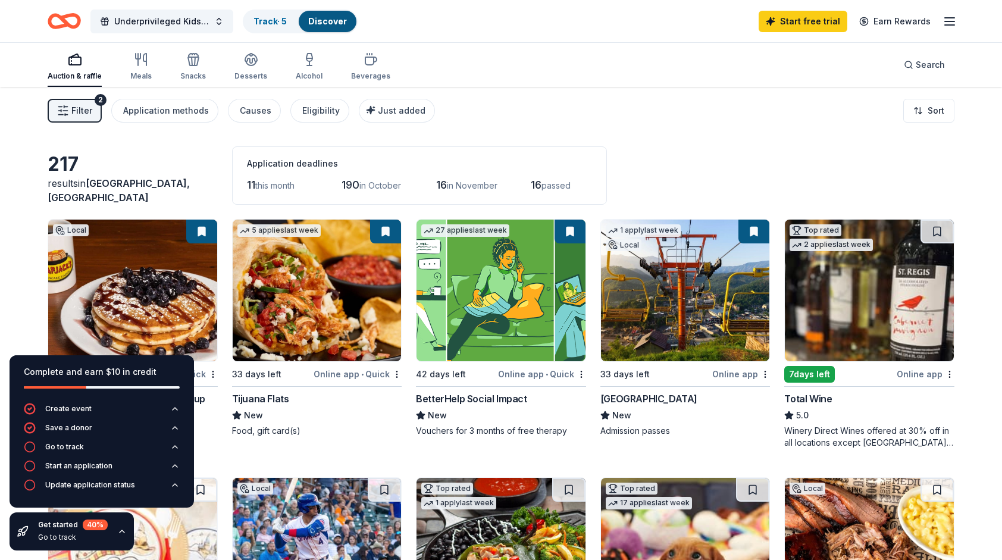
click at [663, 119] on div "Filter 2 Application methods Causes Eligibility Just added Sort" at bounding box center [501, 111] width 1002 height 48
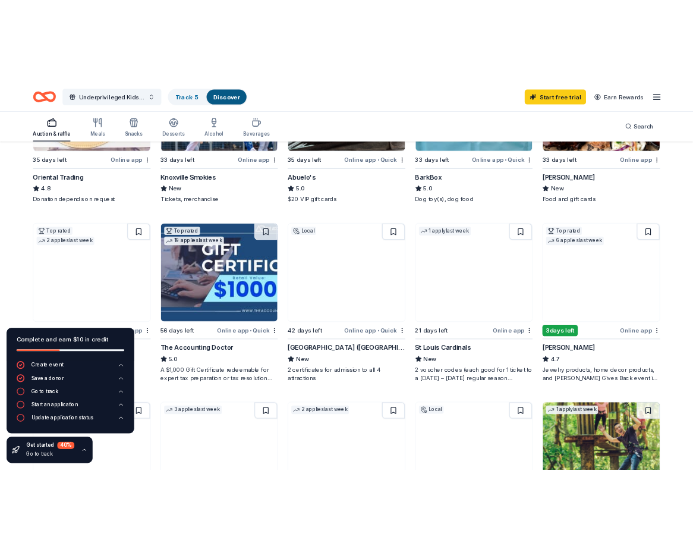
scroll to position [519, 0]
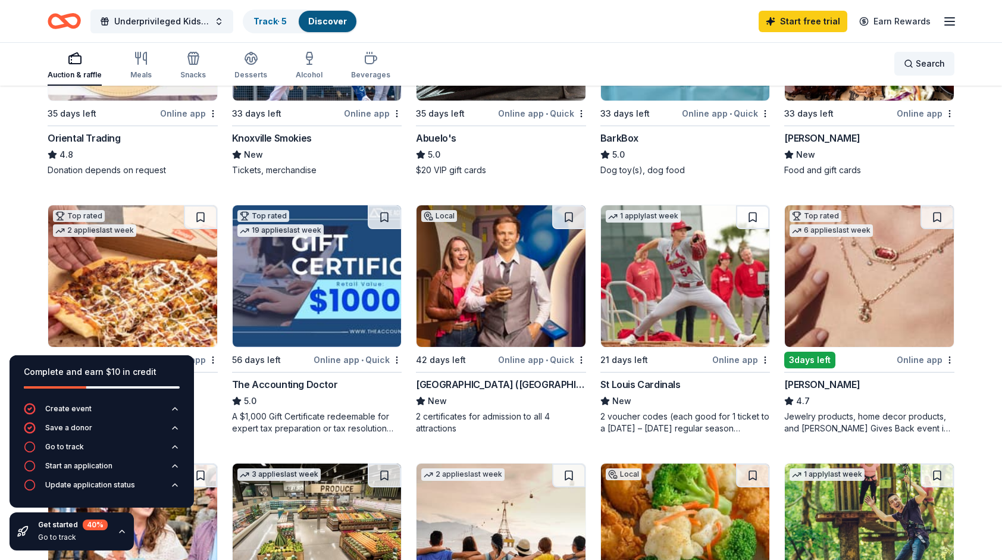
click at [934, 62] on span "Search" at bounding box center [929, 63] width 29 height 14
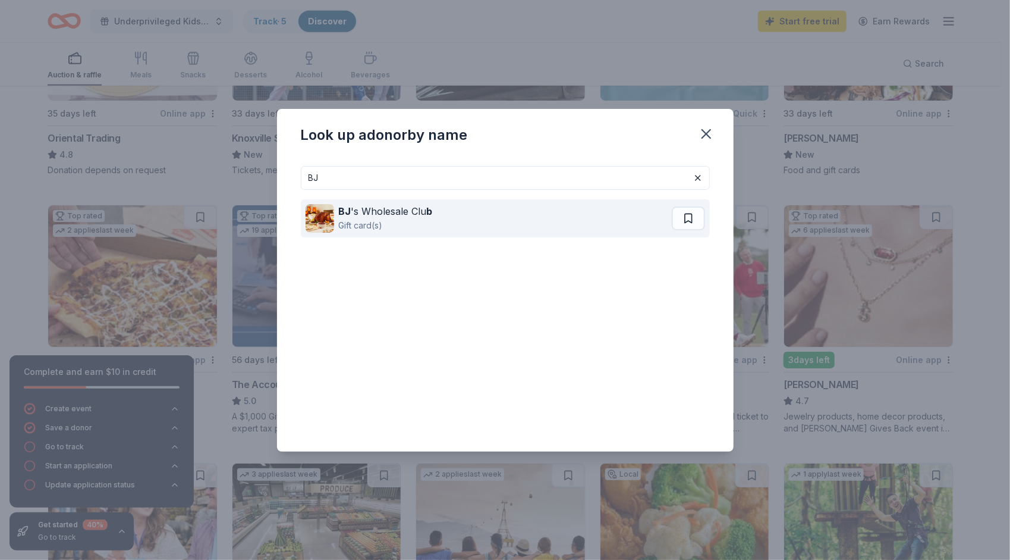
type input "BJ"
click at [576, 219] on div "BJ 's Wholesale Clu b Gift card(s)" at bounding box center [489, 218] width 366 height 38
click at [561, 209] on div "BJ 's Wholesale Clu b Gift card(s)" at bounding box center [489, 218] width 366 height 38
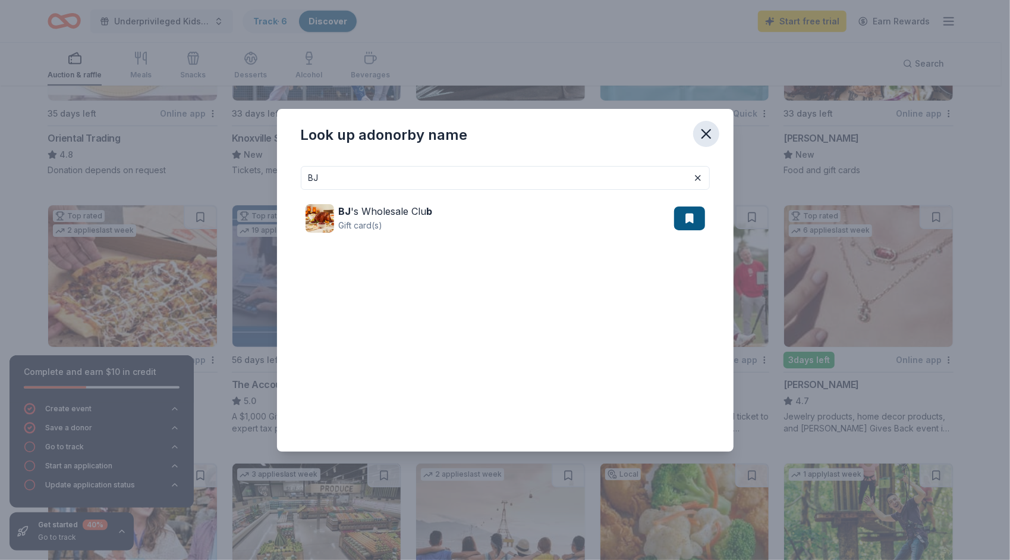
click at [705, 132] on icon "button" at bounding box center [706, 134] width 8 height 8
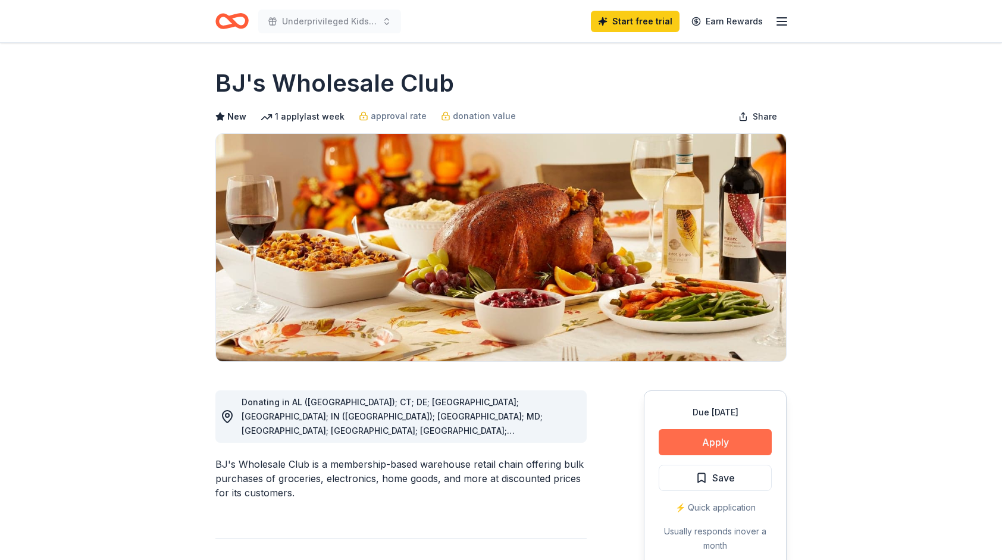
click at [714, 435] on button "Apply" at bounding box center [714, 442] width 113 height 26
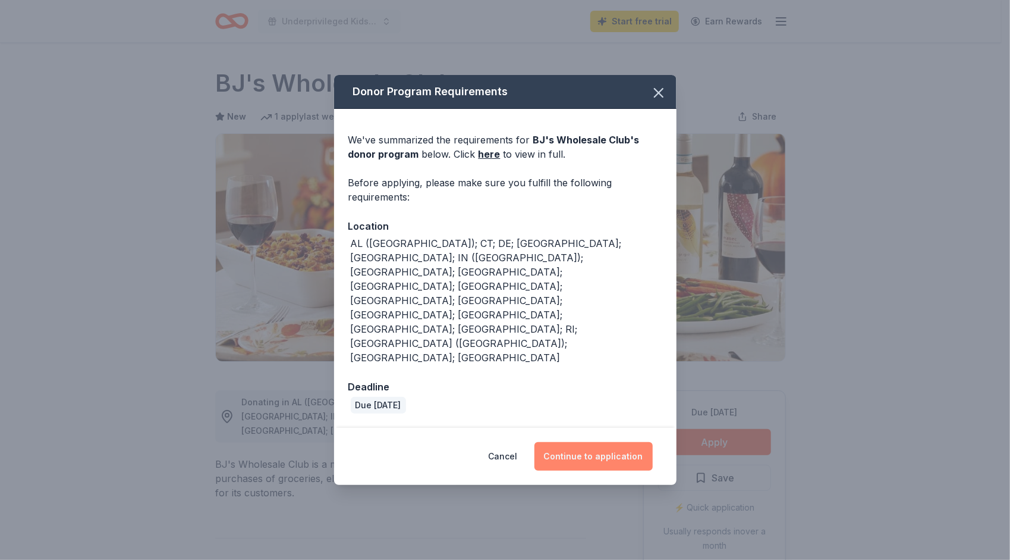
click at [601, 442] on button "Continue to application" at bounding box center [594, 456] width 118 height 29
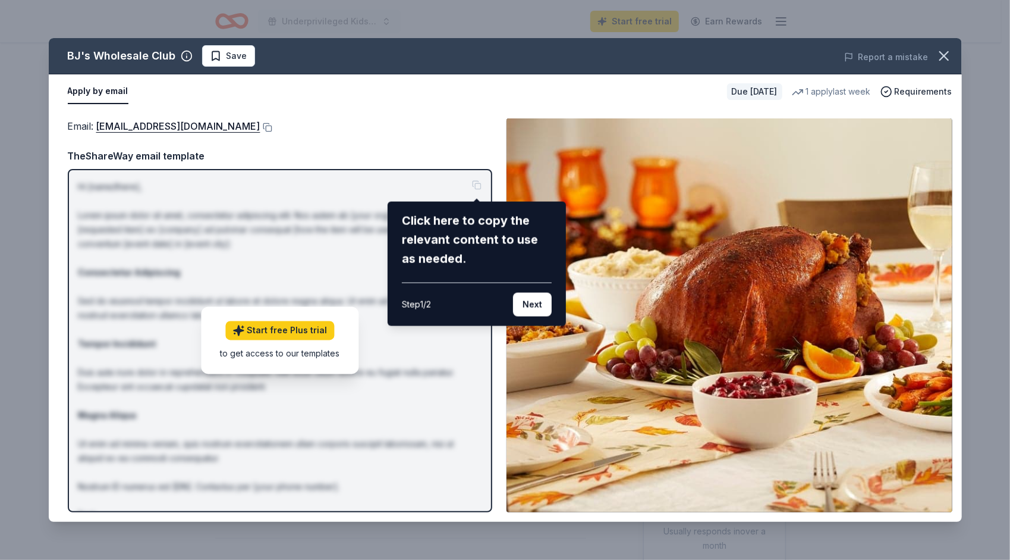
click at [525, 347] on div "BJ's Wholesale Club Save Report a mistake Apply by email Due in 33 days 1 apply…" at bounding box center [505, 280] width 913 height 484
click at [534, 303] on button "Next" at bounding box center [532, 305] width 39 height 24
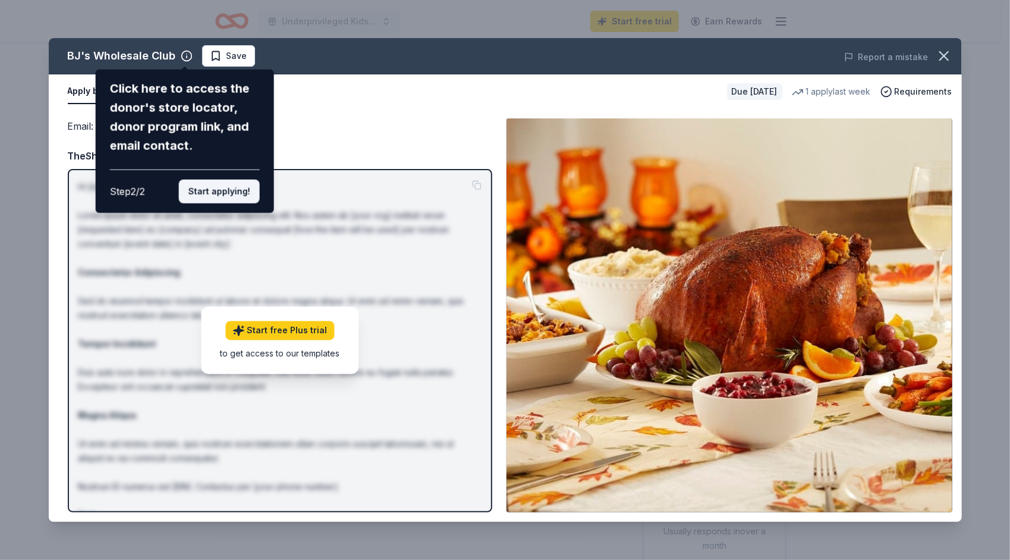
click at [240, 200] on button "Start applying!" at bounding box center [218, 192] width 81 height 24
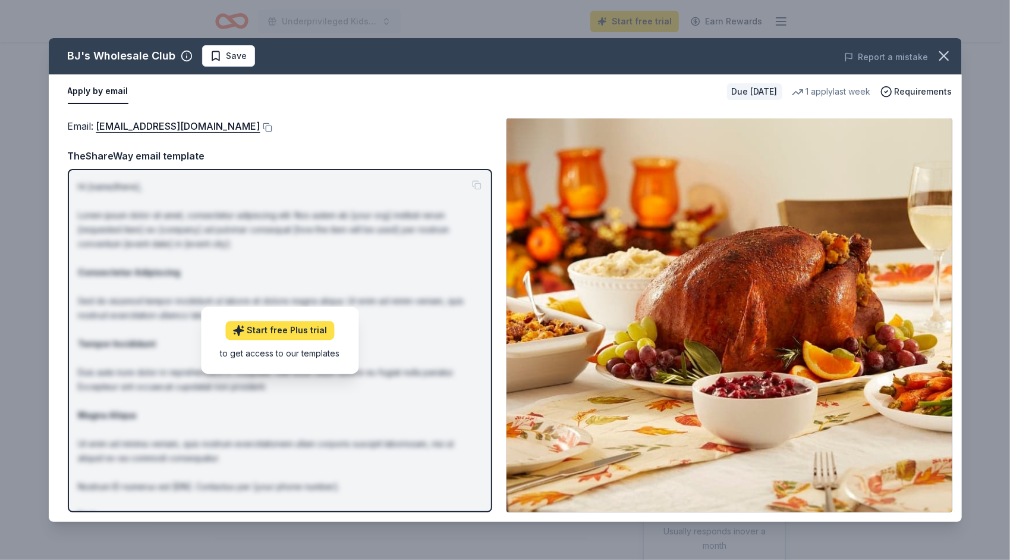
click at [309, 331] on link "Start free Plus trial" at bounding box center [279, 330] width 109 height 19
click at [947, 52] on icon "button" at bounding box center [944, 56] width 8 height 8
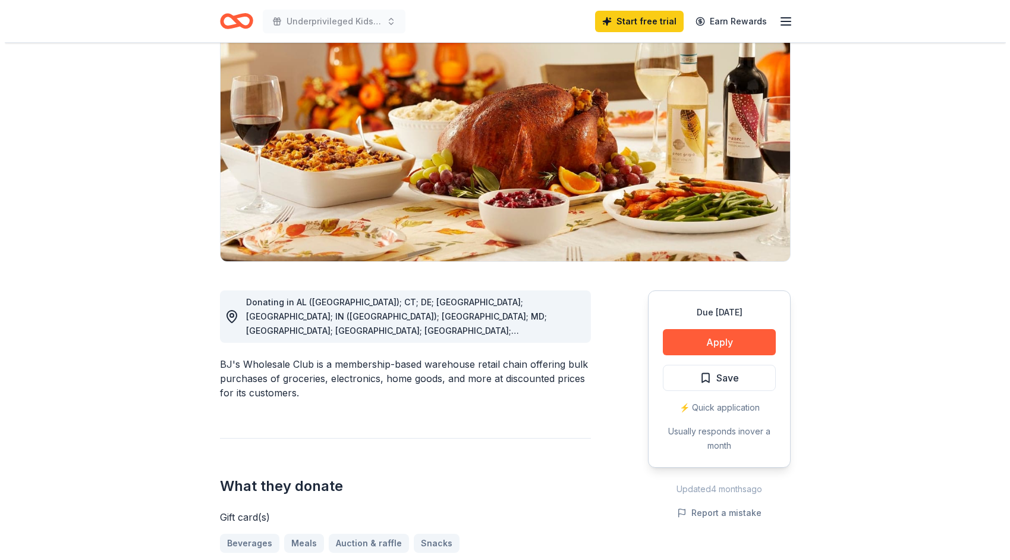
scroll to position [93, 0]
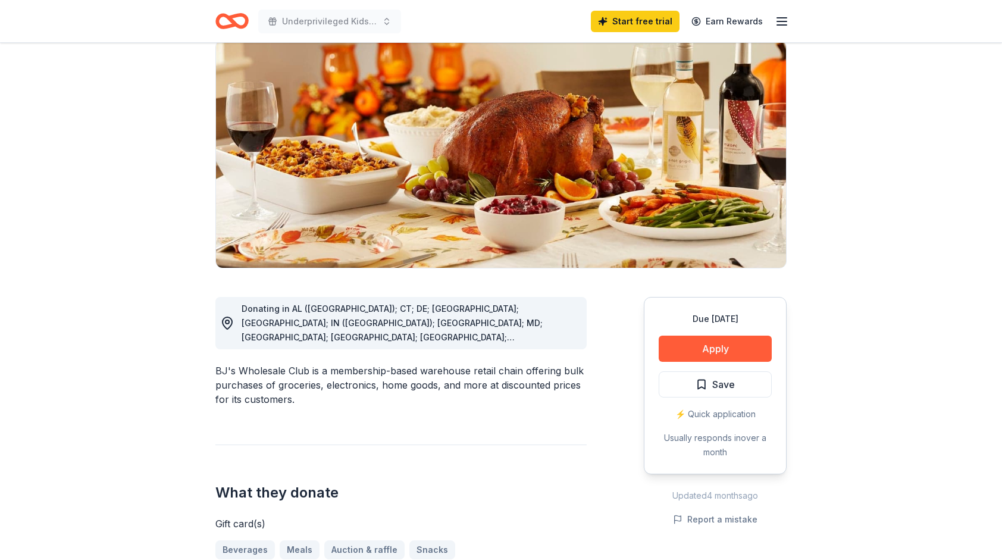
click at [734, 412] on div "⚡️ Quick application" at bounding box center [714, 414] width 113 height 14
click at [708, 344] on button "Apply" at bounding box center [714, 348] width 113 height 26
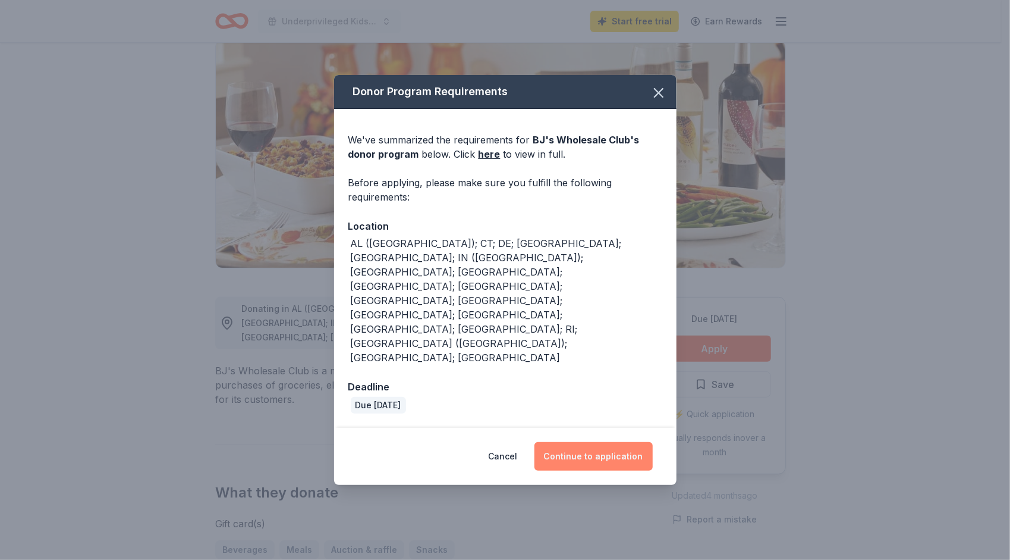
click at [590, 442] on button "Continue to application" at bounding box center [594, 456] width 118 height 29
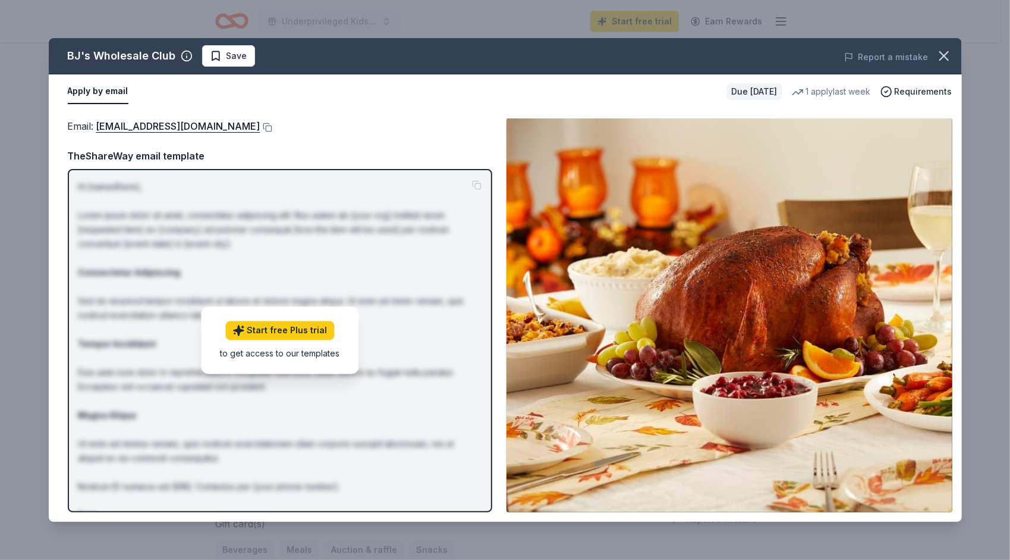
click at [398, 149] on div "TheShareWay email template" at bounding box center [280, 155] width 425 height 15
click at [932, 91] on span "Requirements" at bounding box center [924, 91] width 58 height 14
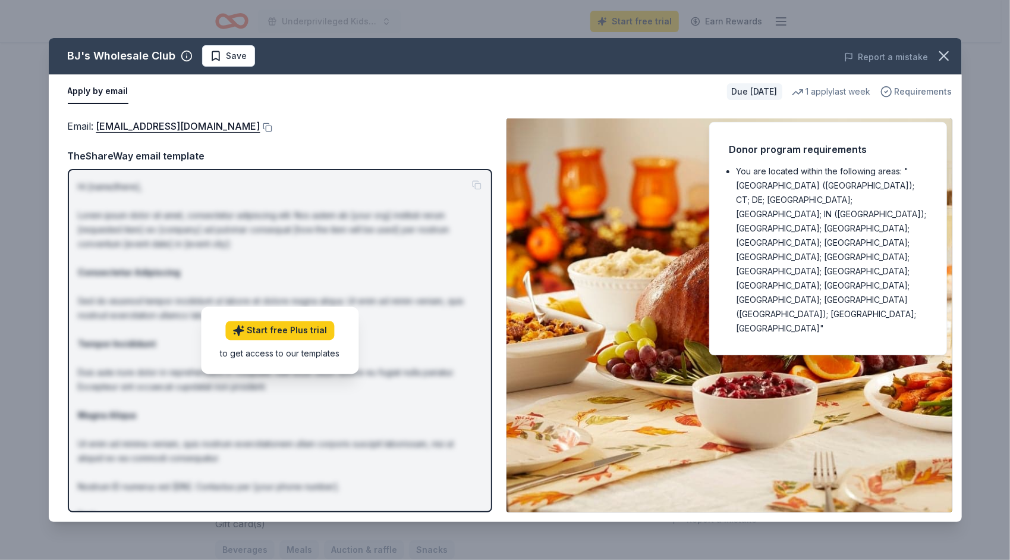
click at [928, 91] on span "Requirements" at bounding box center [924, 91] width 58 height 14
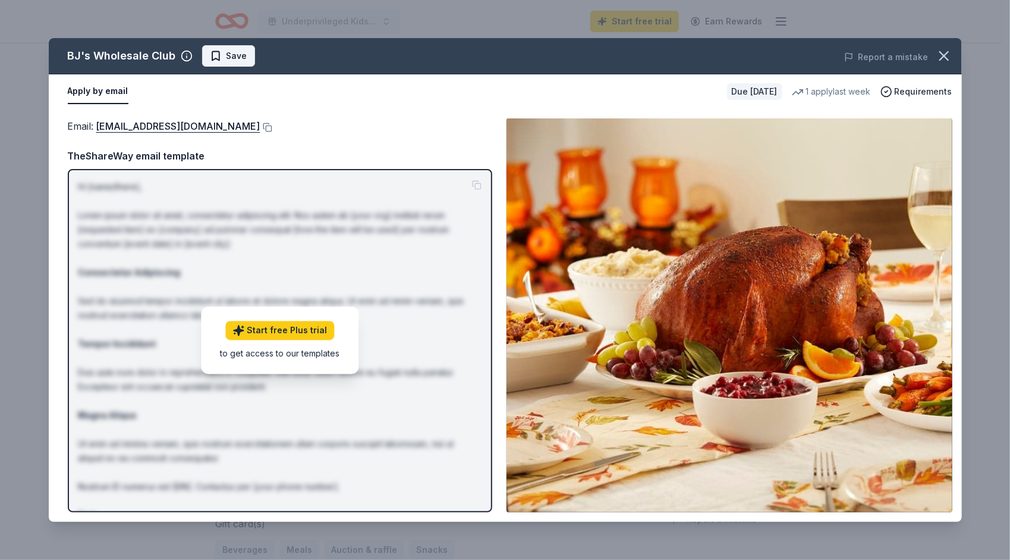
click at [232, 56] on span "Save" at bounding box center [237, 56] width 21 height 14
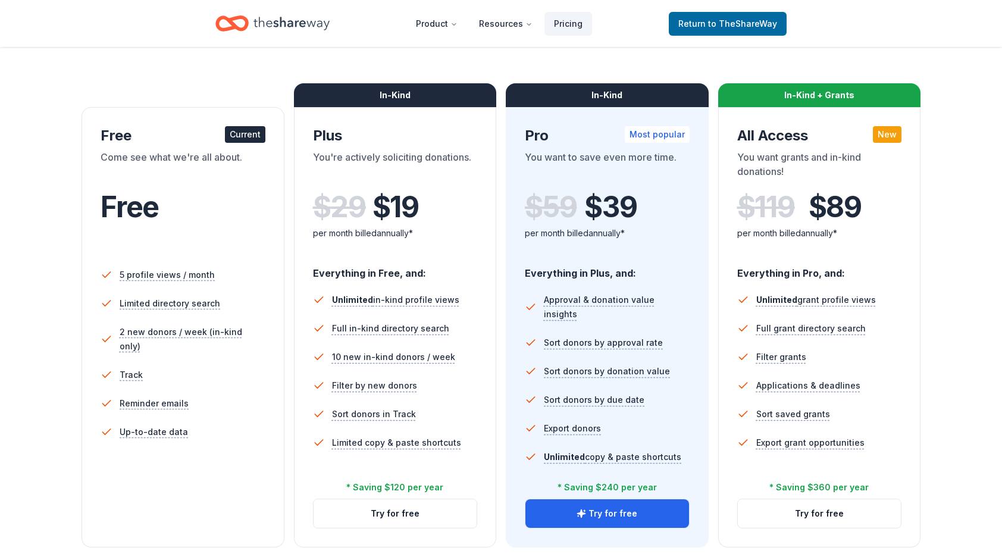
scroll to position [147, 0]
